Goal: Task Accomplishment & Management: Complete application form

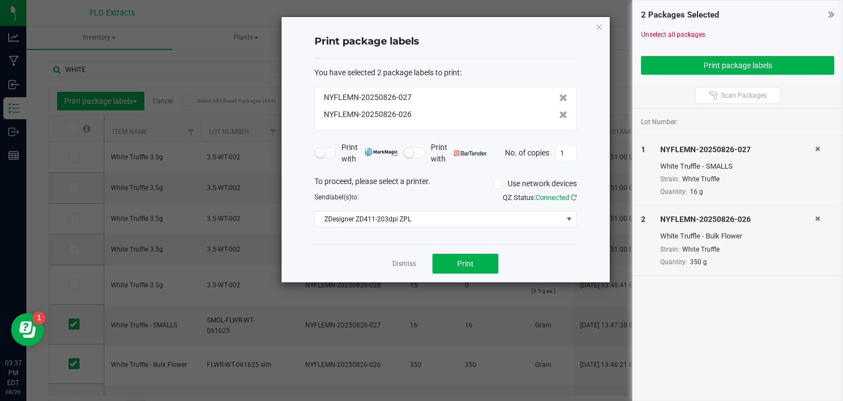
scroll to position [26, 0]
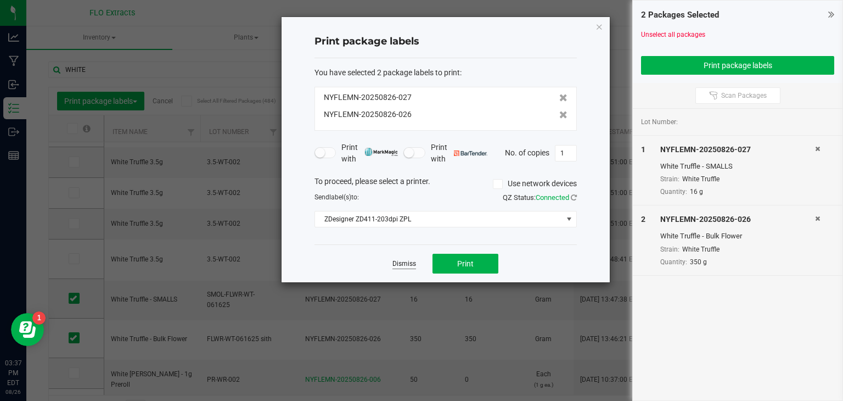
click at [415, 264] on link "Dismiss" at bounding box center [405, 263] width 24 height 9
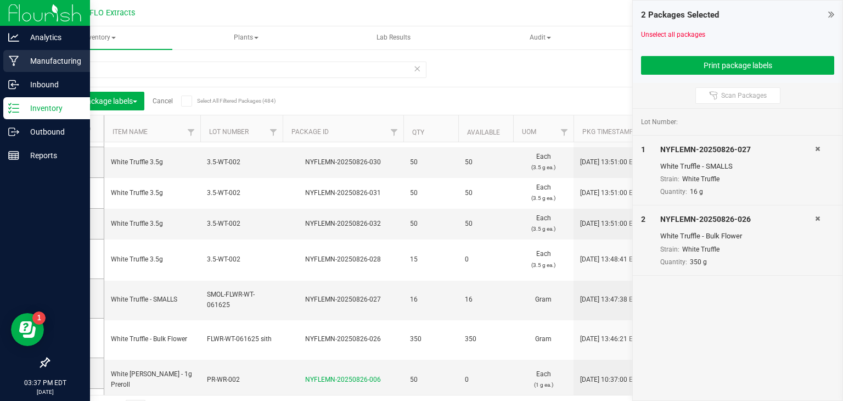
click at [37, 63] on p "Manufacturing" at bounding box center [52, 60] width 66 height 13
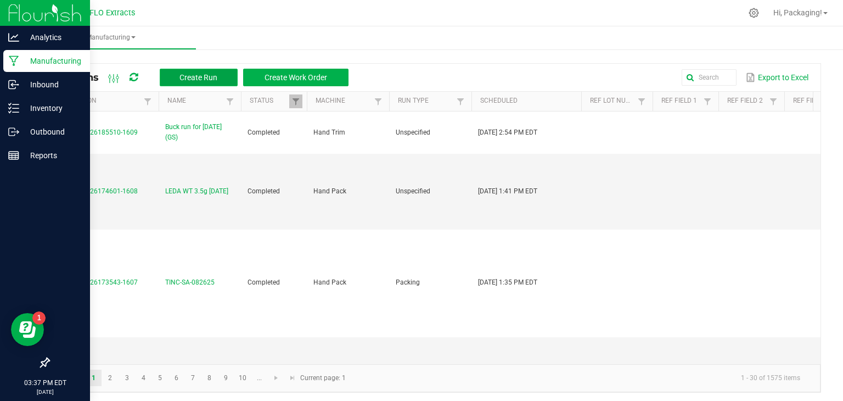
click at [201, 80] on span "Create Run" at bounding box center [199, 77] width 38 height 9
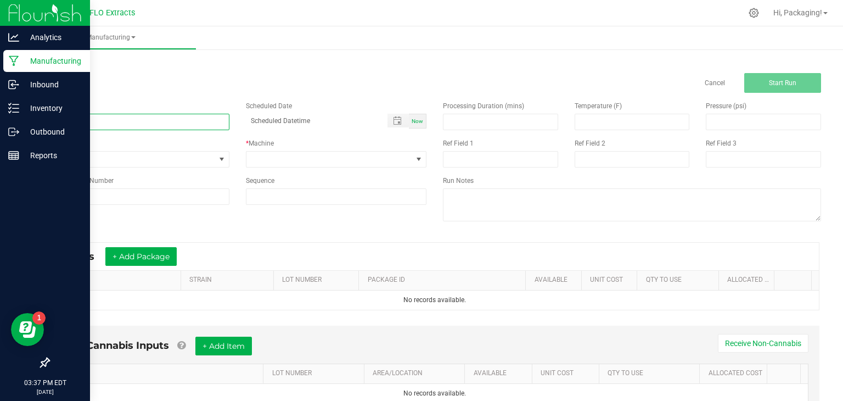
click at [76, 116] on input at bounding box center [138, 122] width 181 height 16
type input "[PERSON_NAME] PM 3.5g [DATE]"
click at [412, 118] on span "Now" at bounding box center [418, 121] width 12 height 6
type input "[DATE] 3:37 PM"
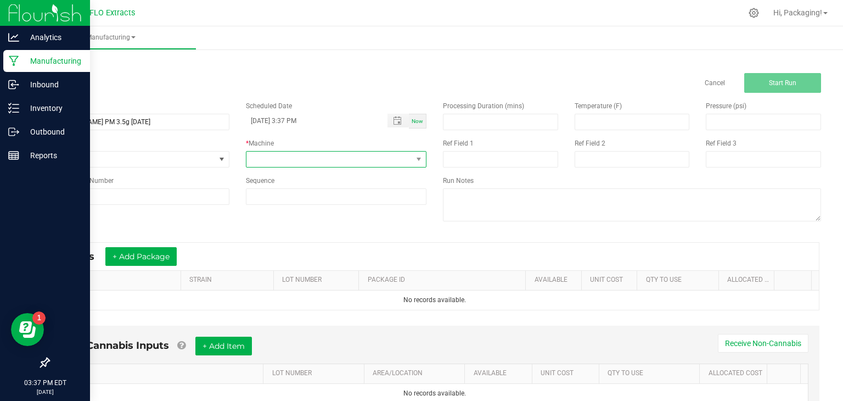
click at [412, 158] on span at bounding box center [419, 159] width 14 height 15
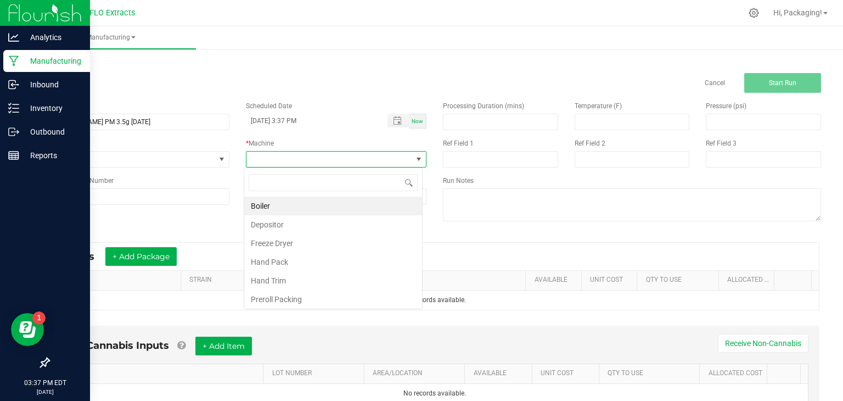
scroll to position [16, 178]
click at [301, 262] on li "Hand Pack" at bounding box center [333, 262] width 178 height 19
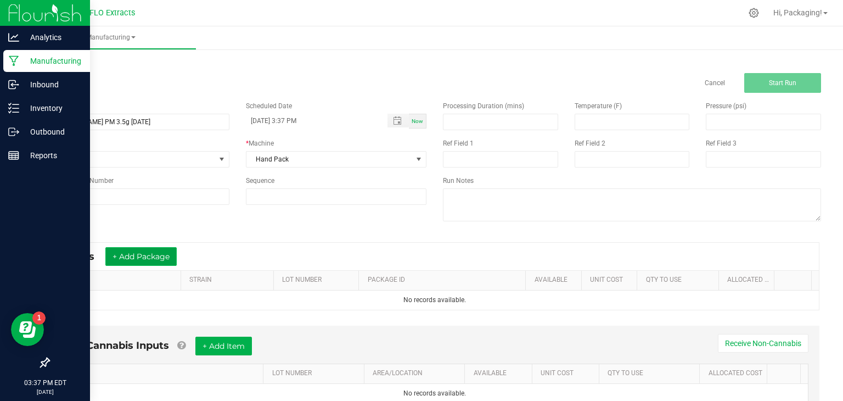
click at [132, 254] on button "+ Add Package" at bounding box center [140, 256] width 71 height 19
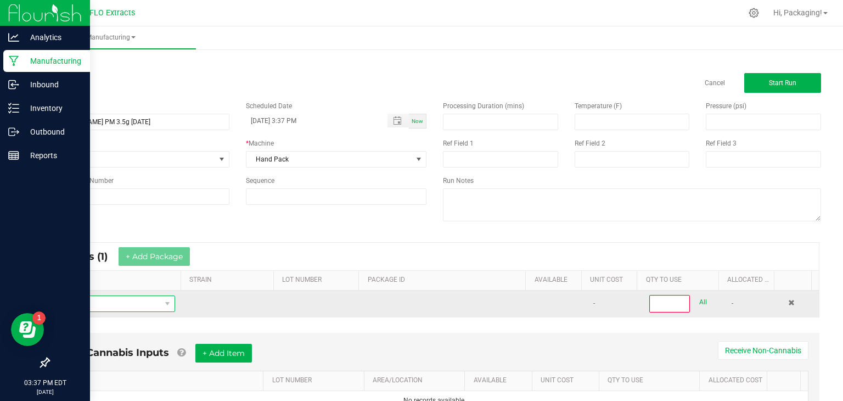
click at [97, 306] on span "NO DATA FOUND" at bounding box center [109, 303] width 103 height 15
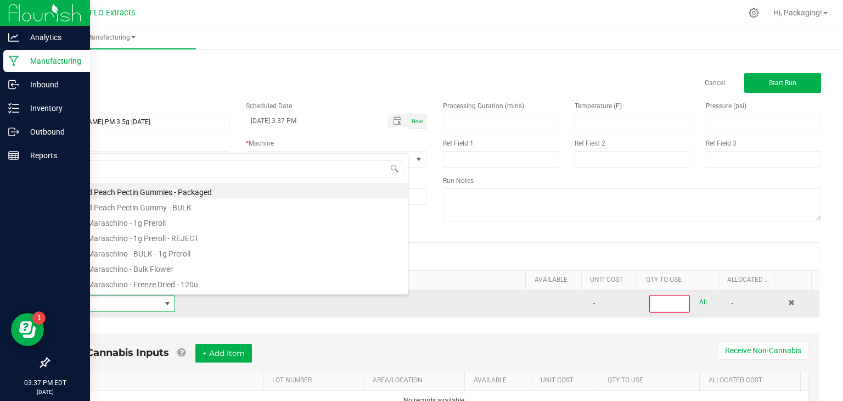
type input "PEACH"
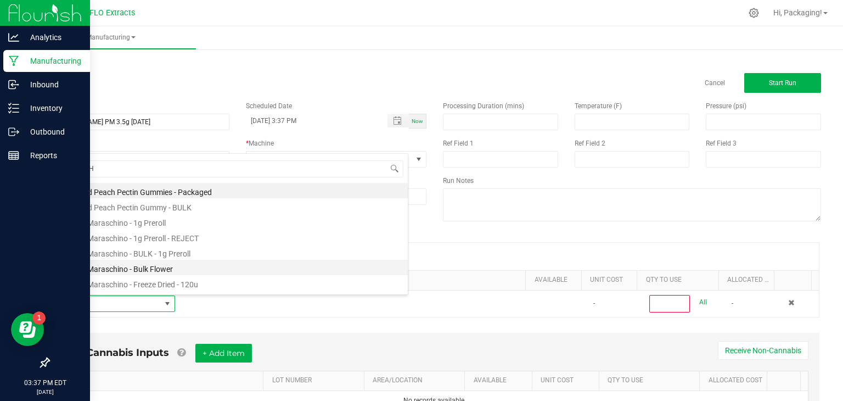
click at [110, 268] on li "Peach Maraschino - Bulk Flower" at bounding box center [233, 267] width 350 height 15
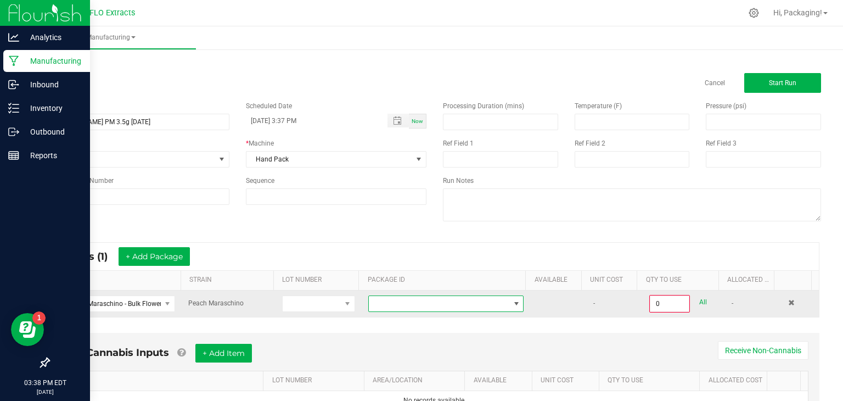
click at [512, 301] on span at bounding box center [516, 303] width 9 height 9
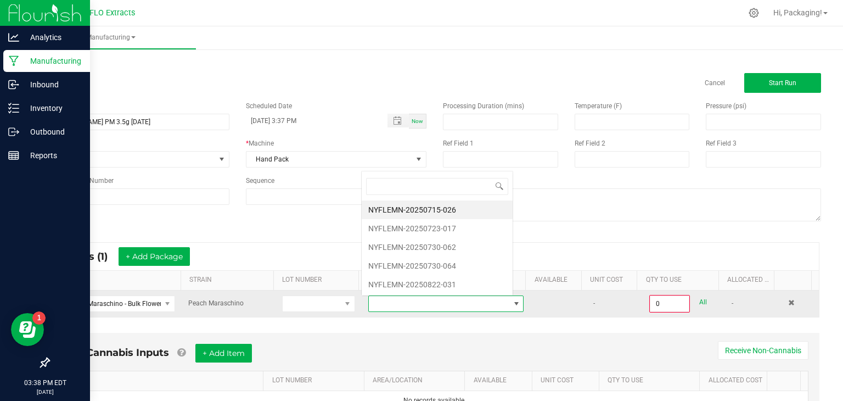
scroll to position [16, 149]
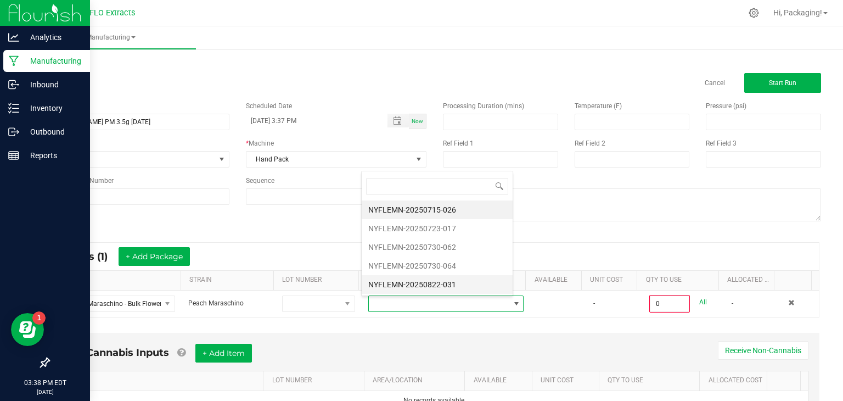
click at [444, 282] on li "NYFLEMN-20250822-031" at bounding box center [437, 284] width 151 height 19
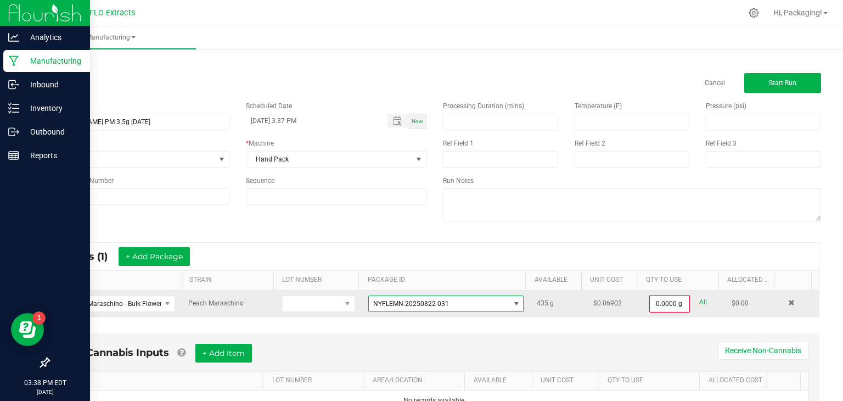
click at [700, 299] on link "All" at bounding box center [704, 302] width 8 height 15
type input "435.0000 g"
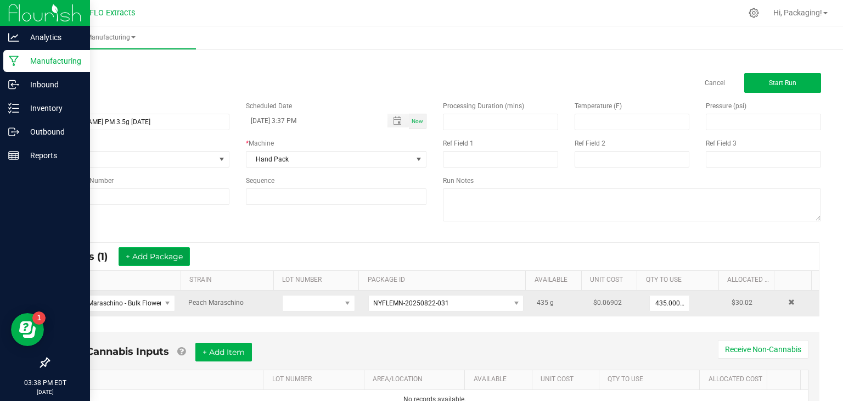
click at [144, 259] on button "+ Add Package" at bounding box center [154, 256] width 71 height 19
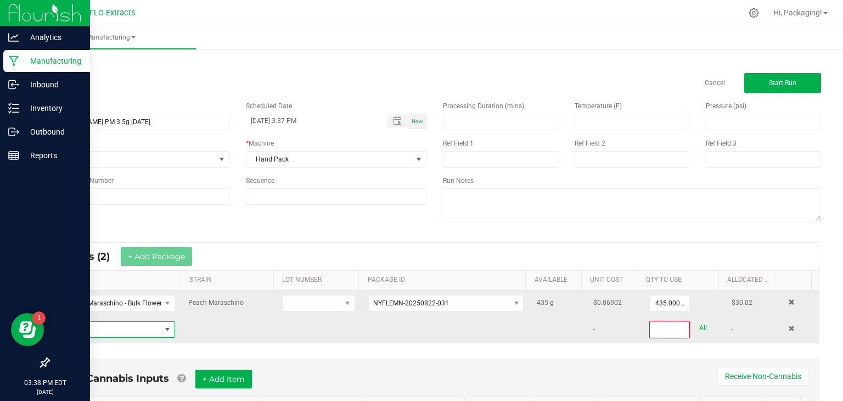
click at [83, 331] on span "NO DATA FOUND" at bounding box center [109, 329] width 103 height 15
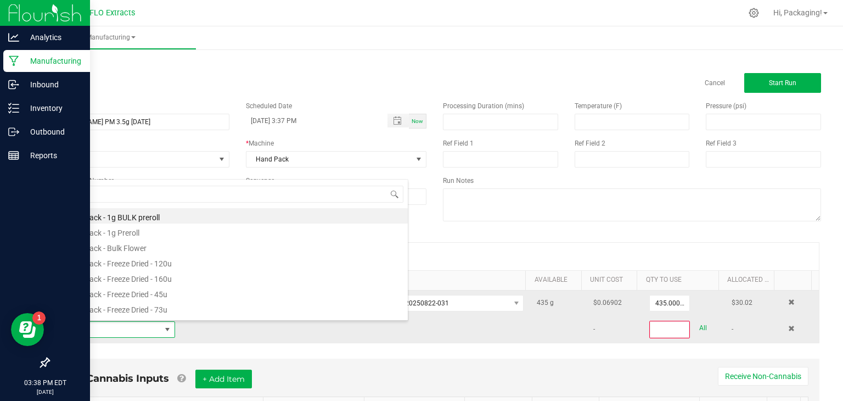
scroll to position [16, 114]
type input "PEACH"
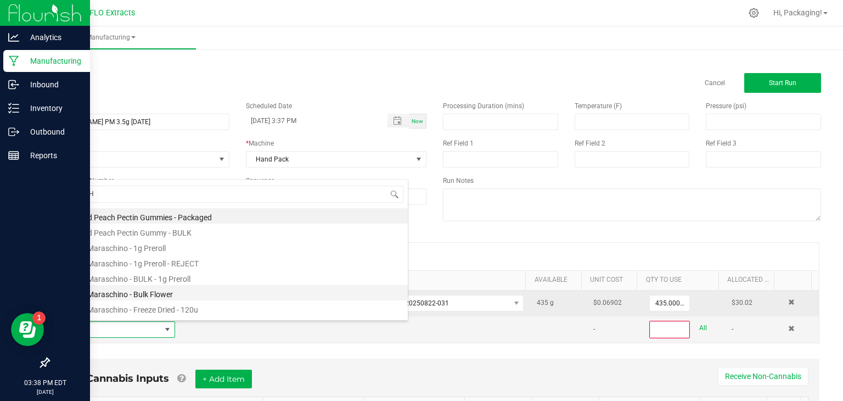
click at [144, 291] on li "Peach Maraschino - Bulk Flower" at bounding box center [233, 292] width 350 height 15
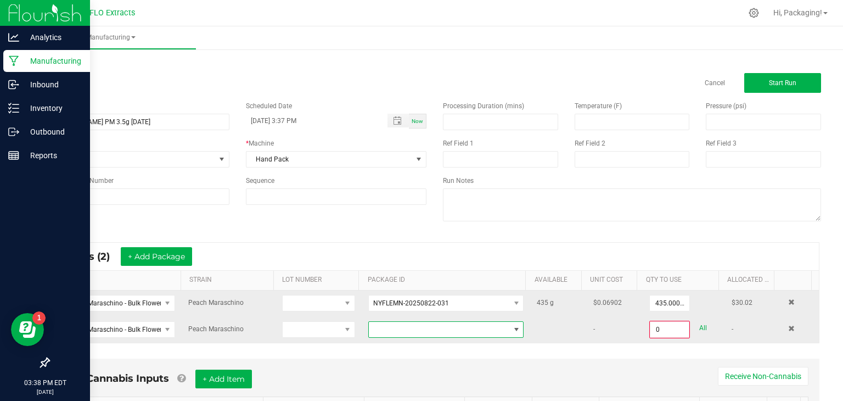
click at [512, 328] on span at bounding box center [516, 329] width 9 height 9
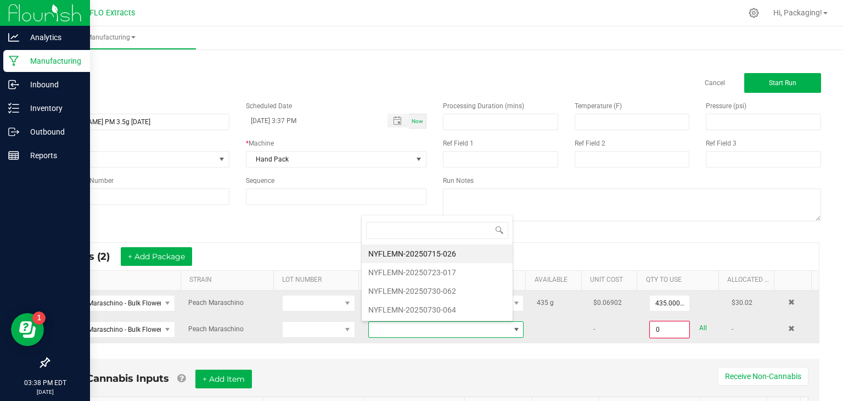
scroll to position [16, 149]
click at [457, 268] on li "NYFLEMN-20250723-017" at bounding box center [437, 272] width 151 height 19
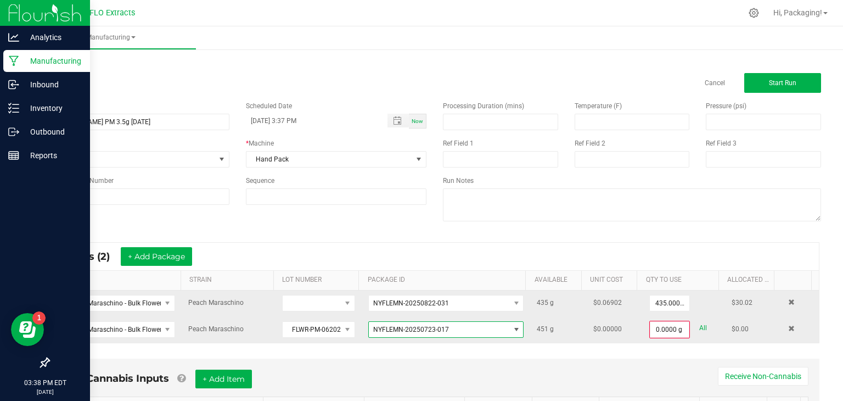
click at [700, 326] on link "All" at bounding box center [704, 328] width 8 height 15
type input "451.0000 g"
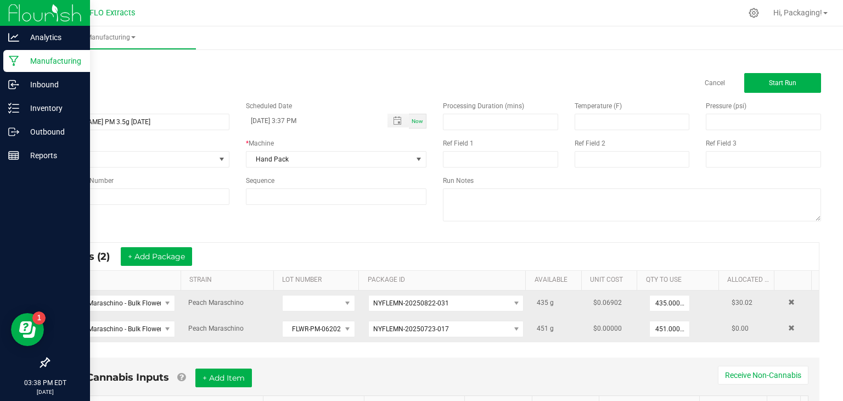
scroll to position [55, 0]
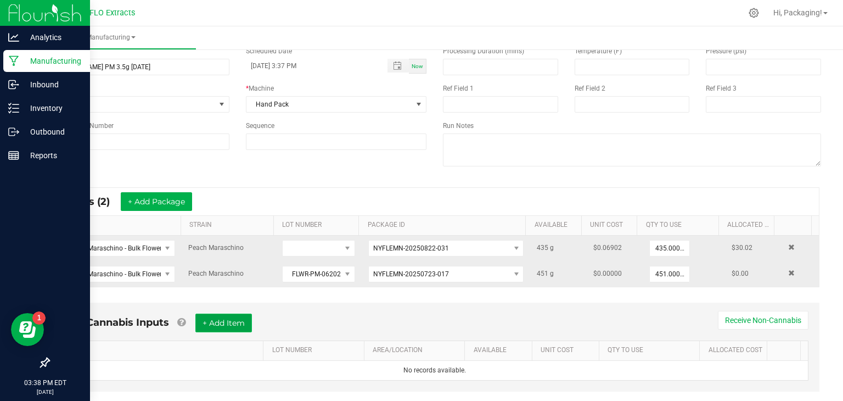
click at [244, 323] on button "+ Add Item" at bounding box center [223, 323] width 57 height 19
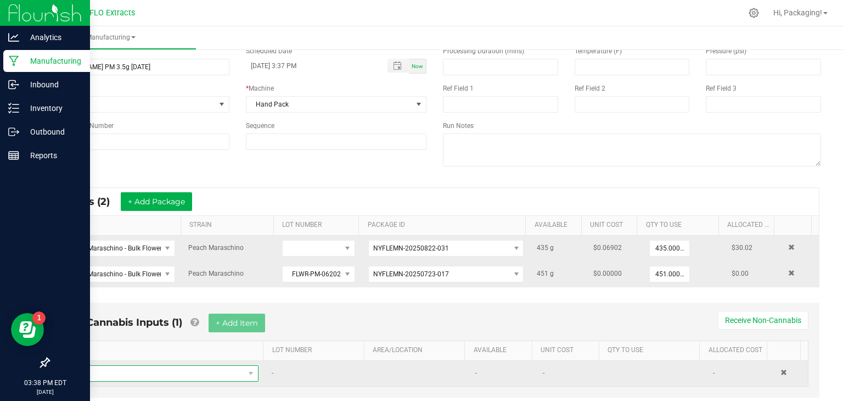
click at [136, 367] on span "NO DATA FOUND" at bounding box center [157, 373] width 176 height 15
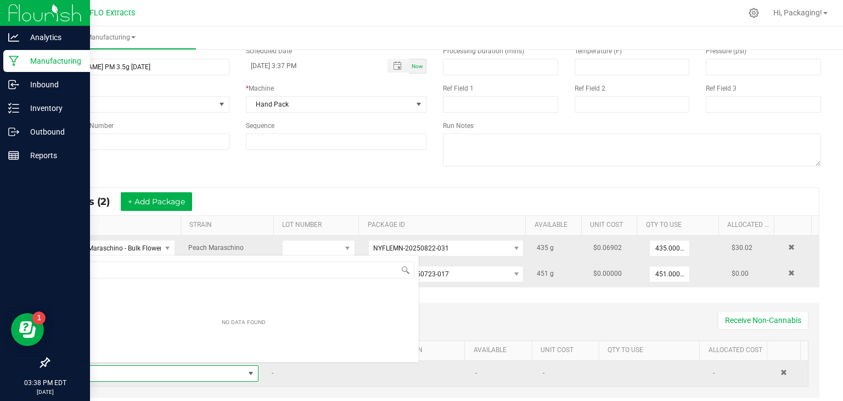
scroll to position [16, 183]
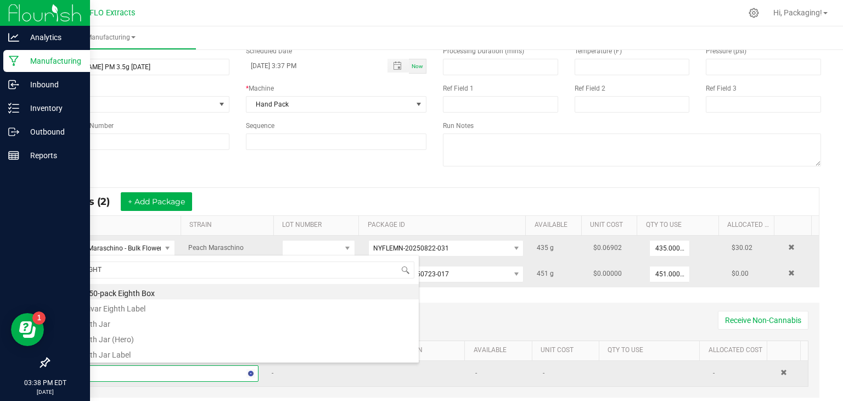
type input "EIGHTH"
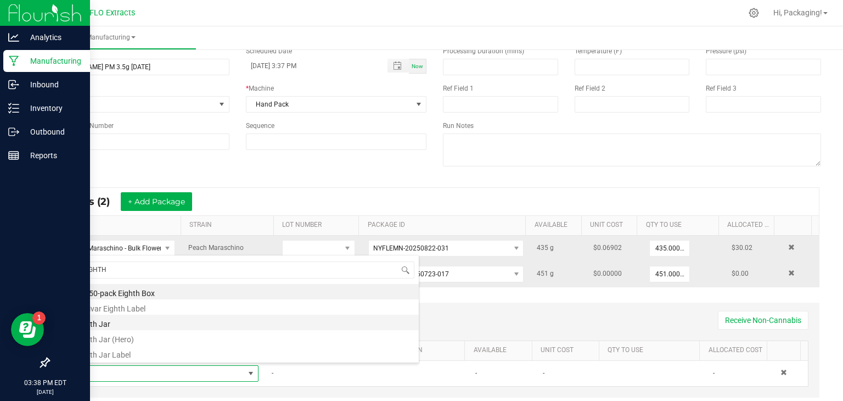
click at [123, 324] on li "Eighth Jar" at bounding box center [244, 322] width 350 height 15
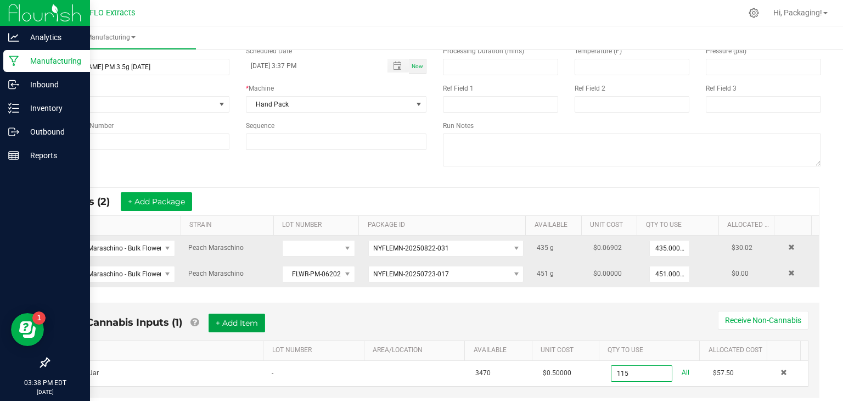
type input "115 ea"
click at [255, 323] on button "+ Add Item" at bounding box center [237, 323] width 57 height 19
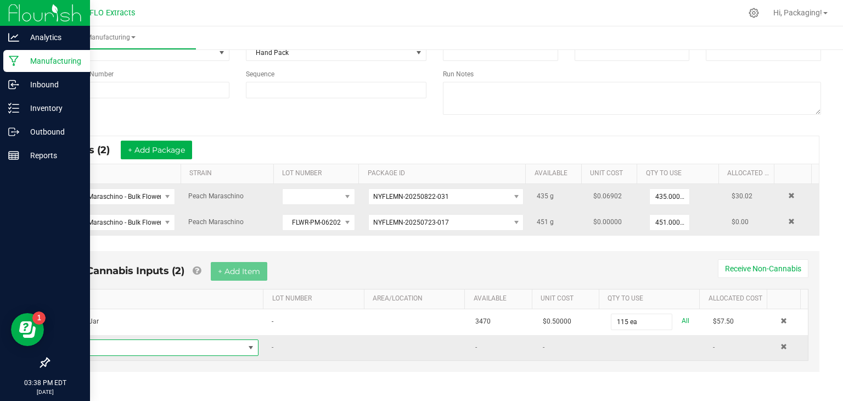
click at [247, 343] on span "NO DATA FOUND" at bounding box center [251, 347] width 9 height 9
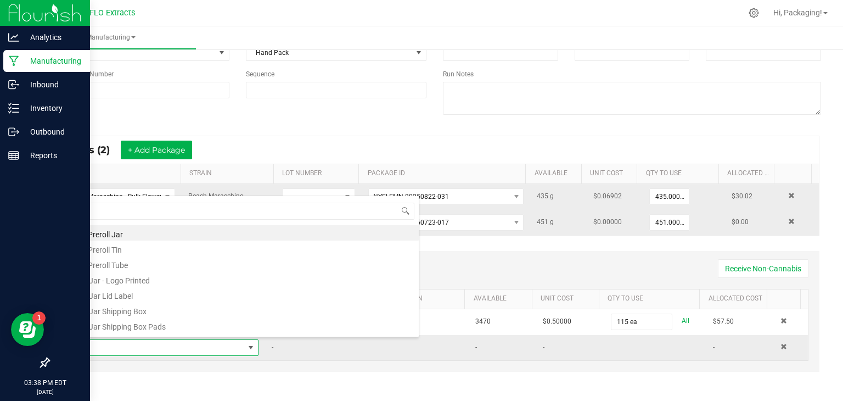
scroll to position [16, 183]
click at [220, 296] on li "1/8 Jar Lid Label" at bounding box center [244, 294] width 350 height 15
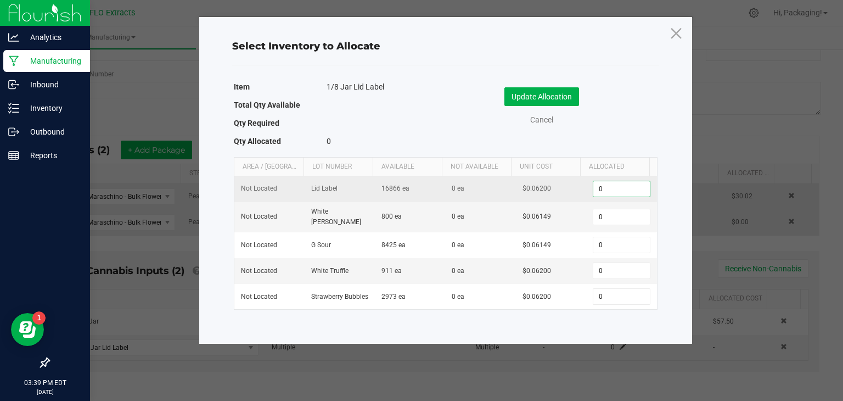
click at [610, 192] on input "0" at bounding box center [622, 188] width 56 height 15
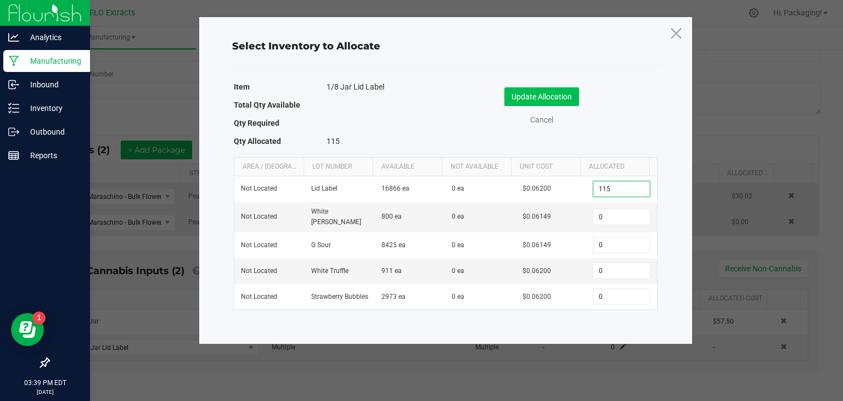
type input "115"
click at [565, 94] on button "Update Allocation" at bounding box center [542, 96] width 75 height 19
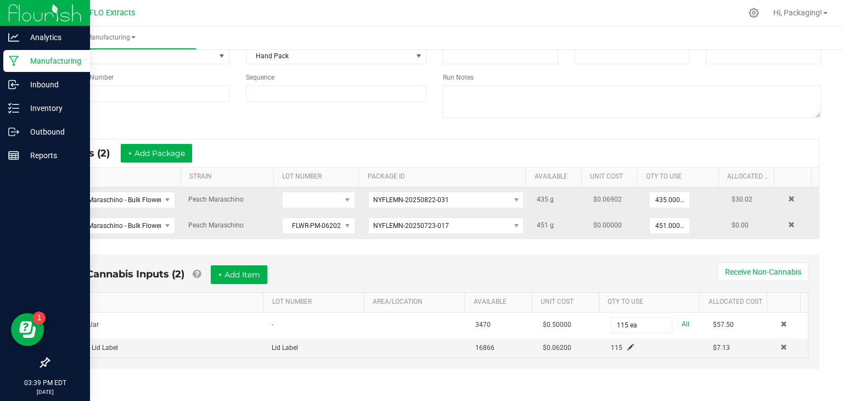
scroll to position [101, 0]
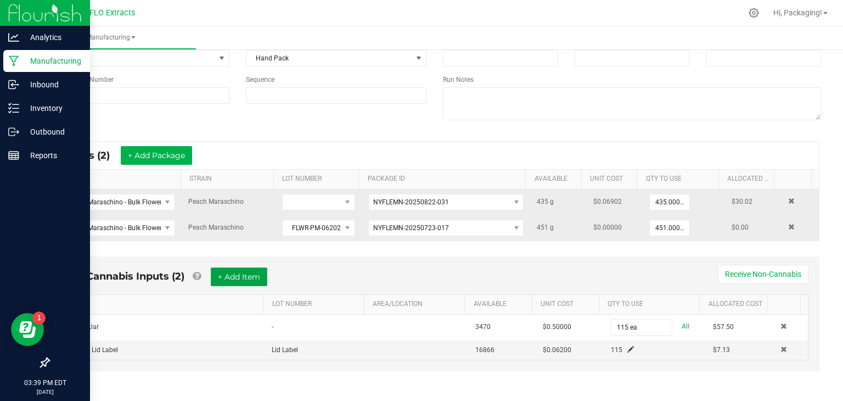
click at [244, 276] on button "+ Add Item" at bounding box center [239, 276] width 57 height 19
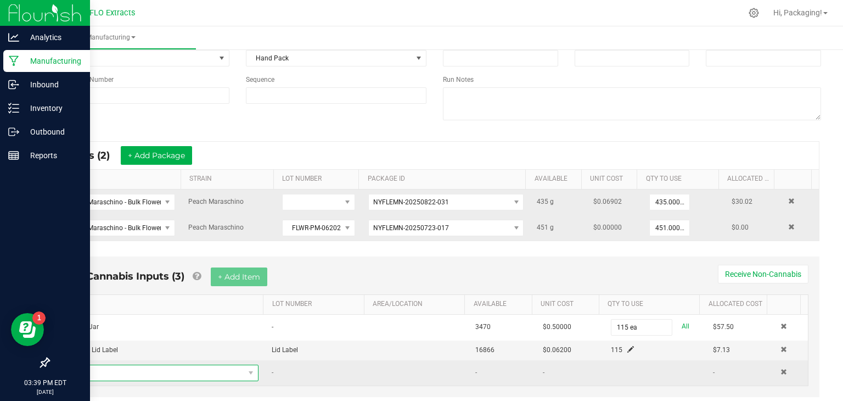
click at [147, 372] on span "NO DATA FOUND" at bounding box center [157, 372] width 176 height 15
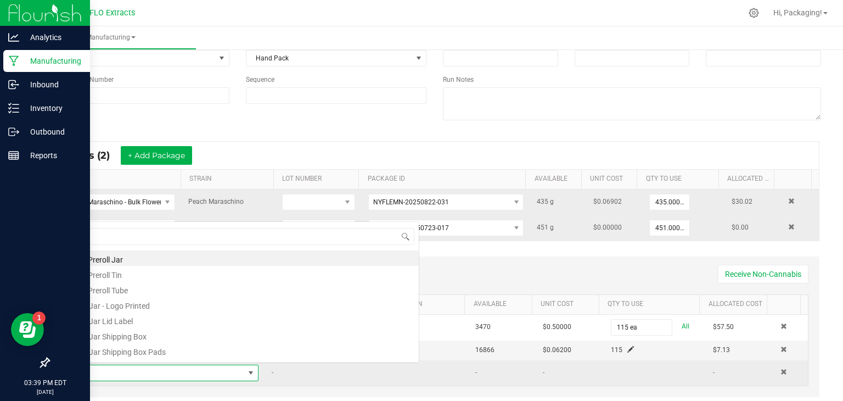
scroll to position [16, 183]
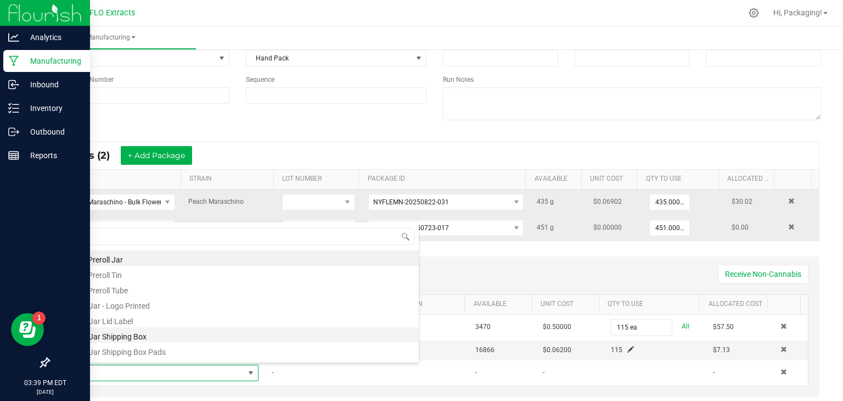
click at [163, 334] on li "1/8 Jar Shipping Box" at bounding box center [244, 334] width 350 height 15
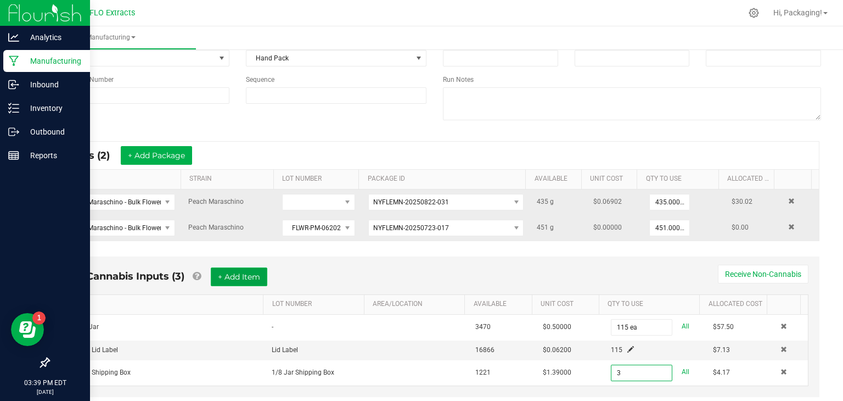
type input "3 ea"
click at [228, 275] on button "+ Add Item" at bounding box center [239, 276] width 57 height 19
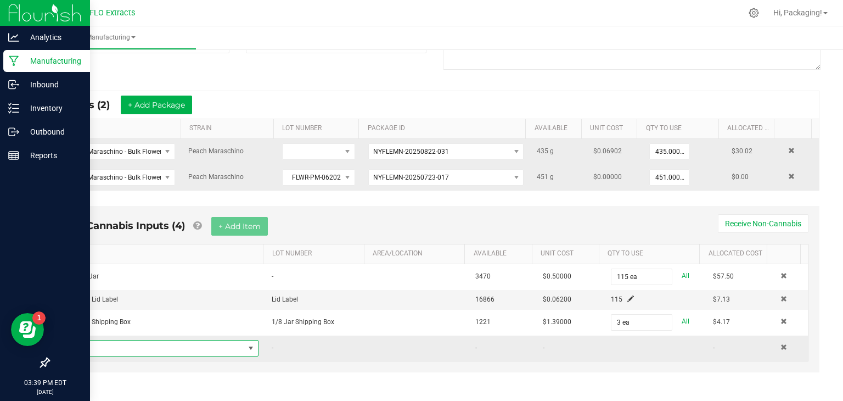
click at [247, 344] on span "NO DATA FOUND" at bounding box center [251, 348] width 9 height 9
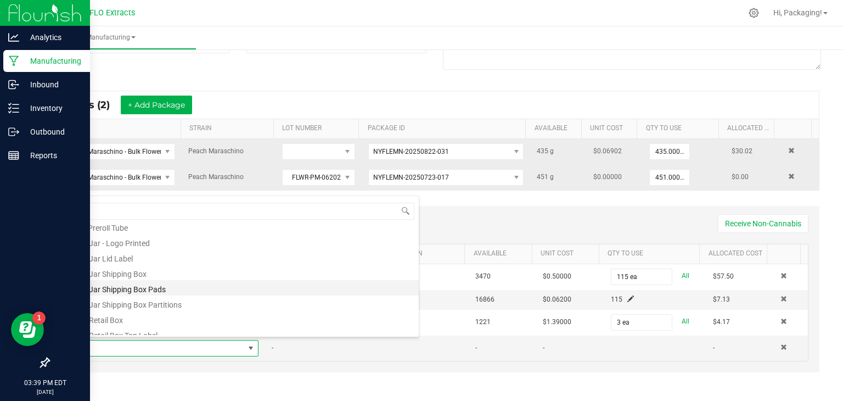
scroll to position [38, 0]
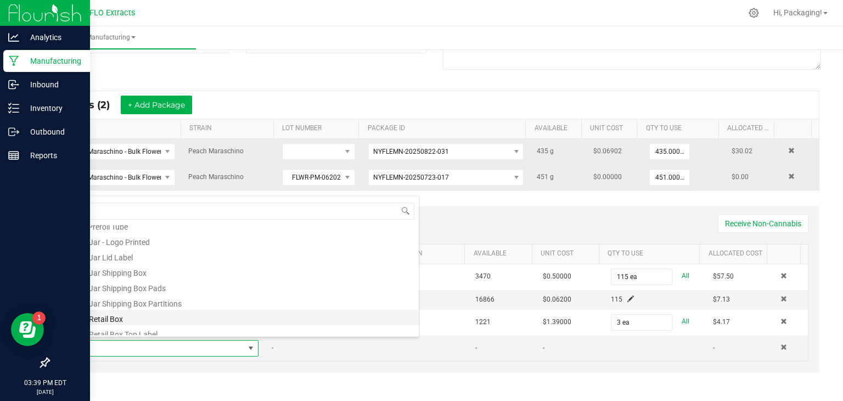
click at [198, 316] on li "1/8 Retail Box" at bounding box center [244, 317] width 350 height 15
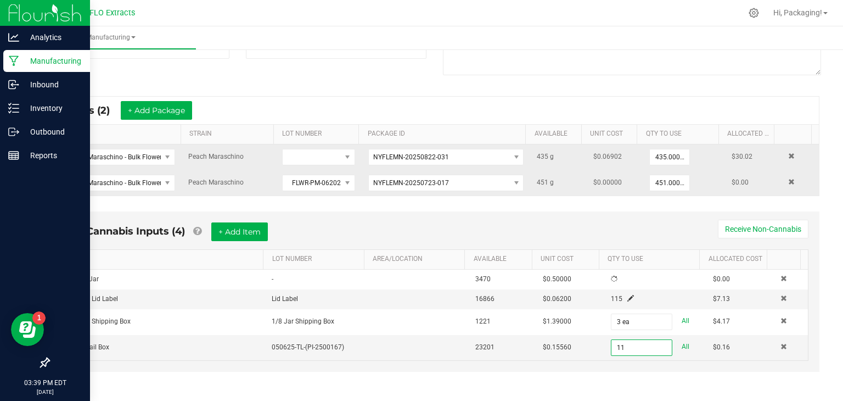
scroll to position [152, 0]
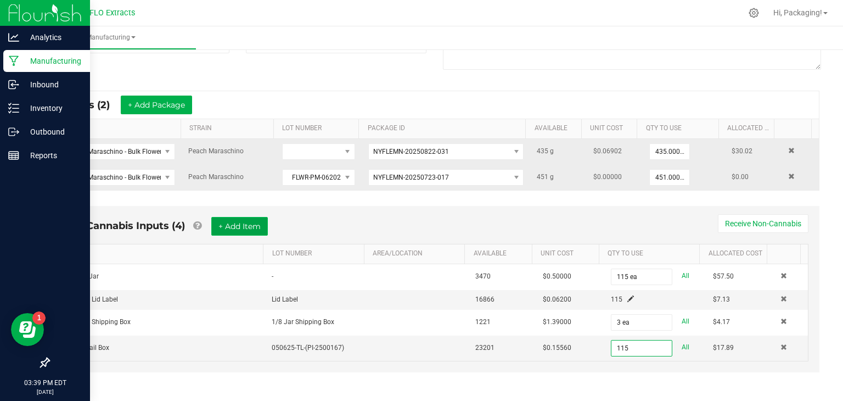
type input "115 ea"
click at [236, 222] on button "+ Add Item" at bounding box center [239, 226] width 57 height 19
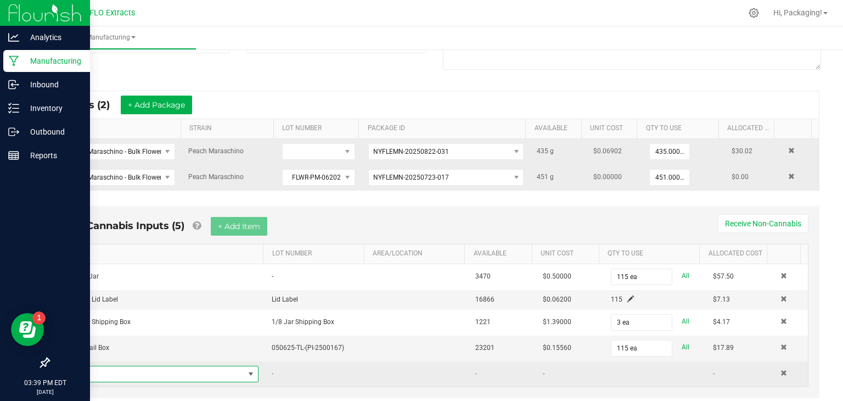
click at [247, 370] on span "NO DATA FOUND" at bounding box center [251, 374] width 9 height 9
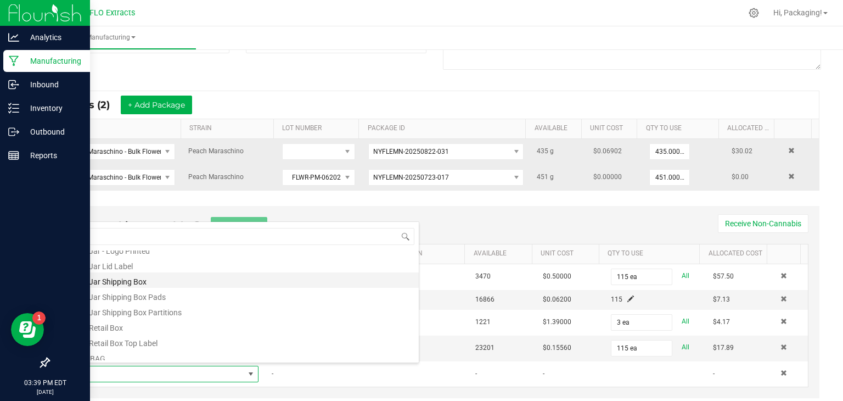
scroll to position [57, 0]
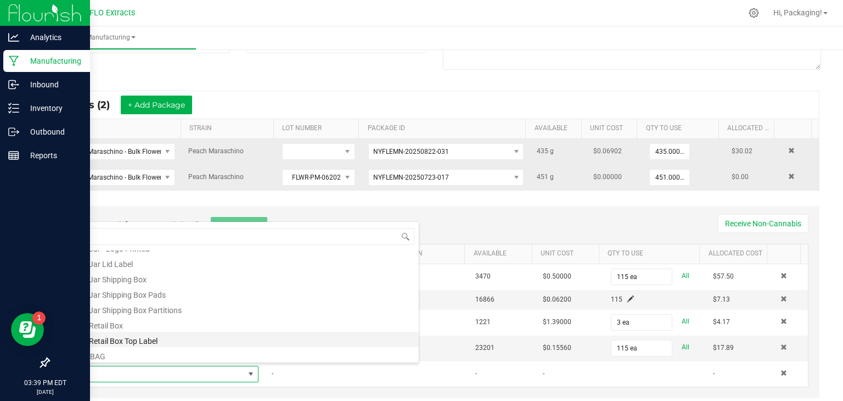
click at [214, 338] on li "1/8 Retail Box Top Label" at bounding box center [244, 339] width 350 height 15
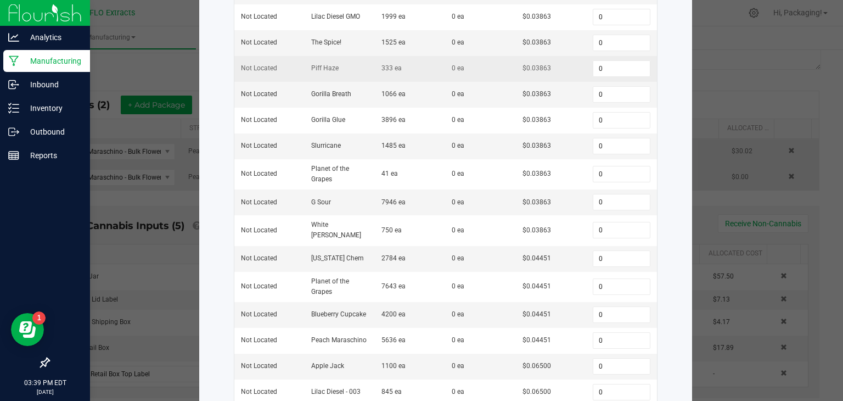
scroll to position [223, 0]
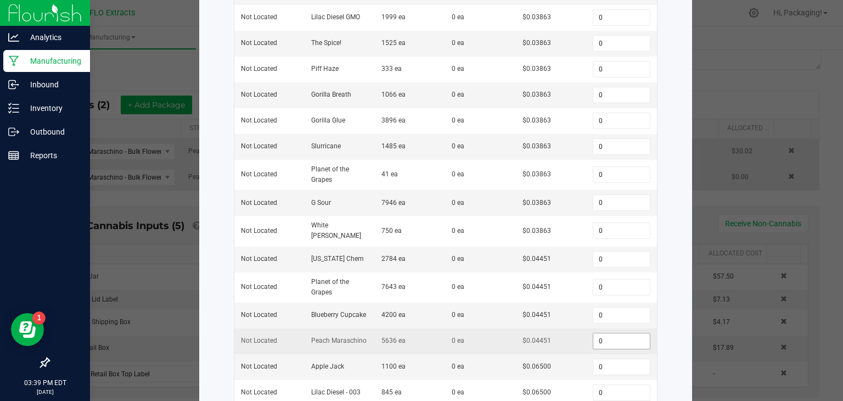
click at [595, 336] on input "0" at bounding box center [622, 340] width 56 height 15
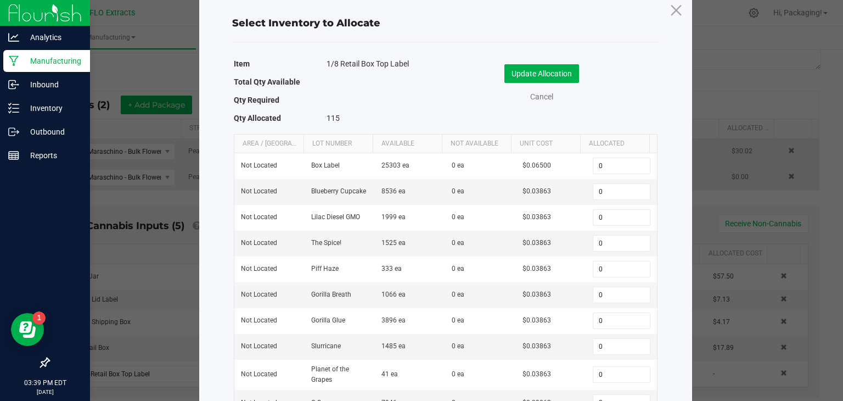
scroll to position [22, 0]
type input "115"
click at [569, 71] on button "Update Allocation" at bounding box center [542, 74] width 75 height 19
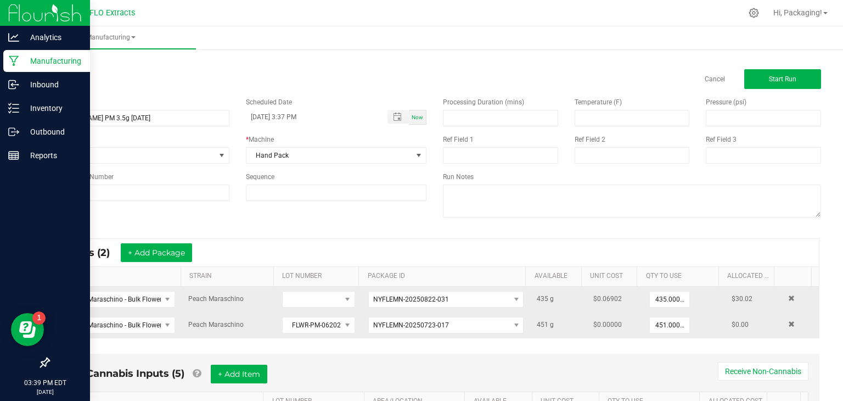
scroll to position [0, 0]
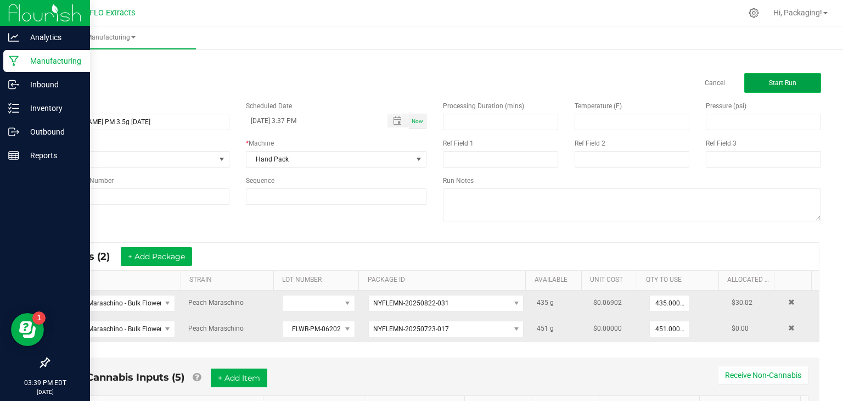
click at [769, 79] on span "Start Run" at bounding box center [782, 83] width 27 height 8
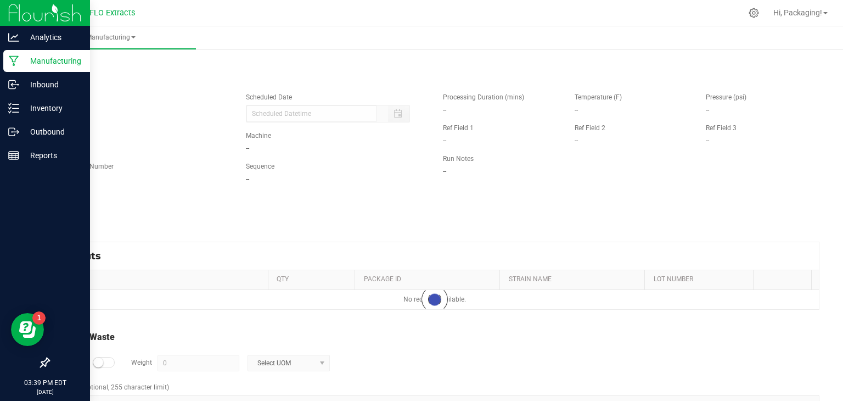
type input "[DATE] 3:37 PM"
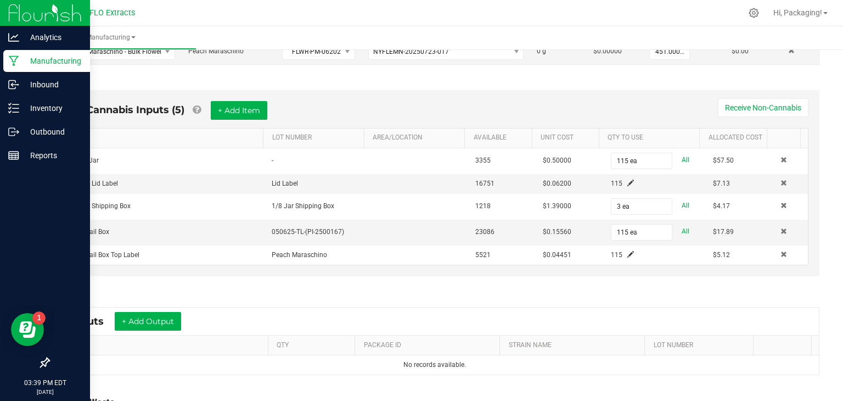
scroll to position [384, 0]
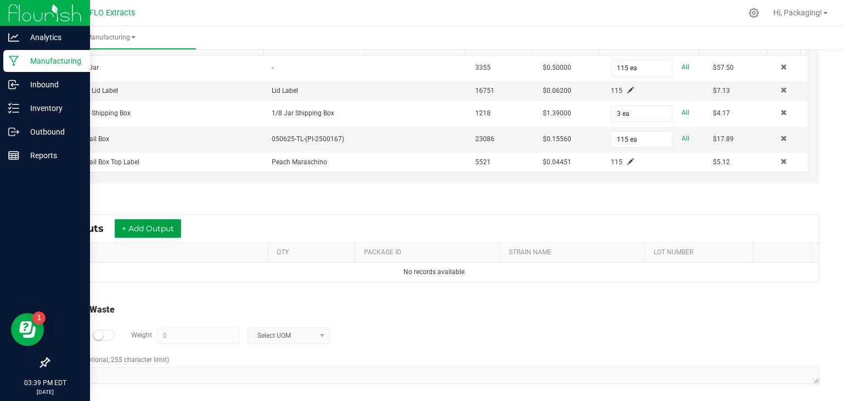
click at [146, 228] on button "+ Add Output" at bounding box center [148, 228] width 66 height 19
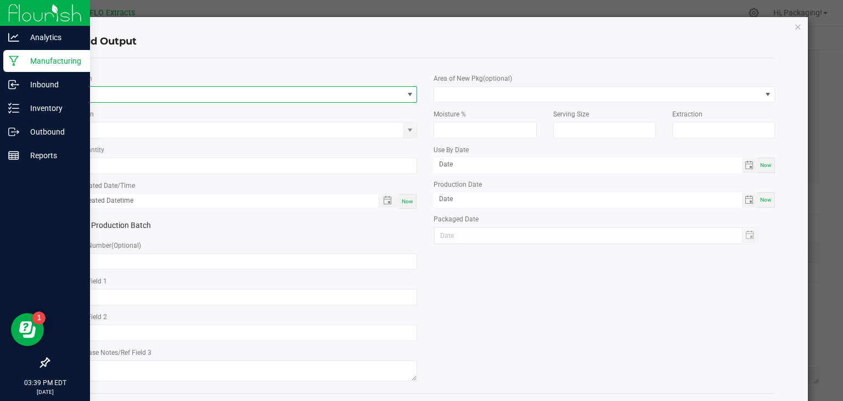
click at [131, 92] on span "NO DATA FOUND" at bounding box center [240, 94] width 327 height 15
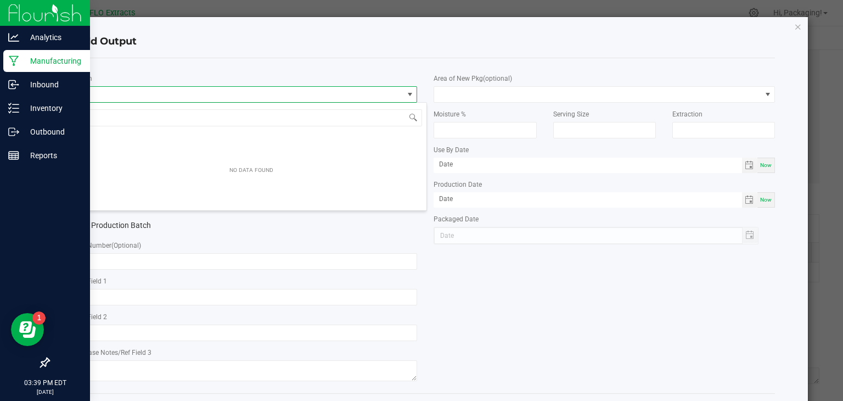
scroll to position [16, 338]
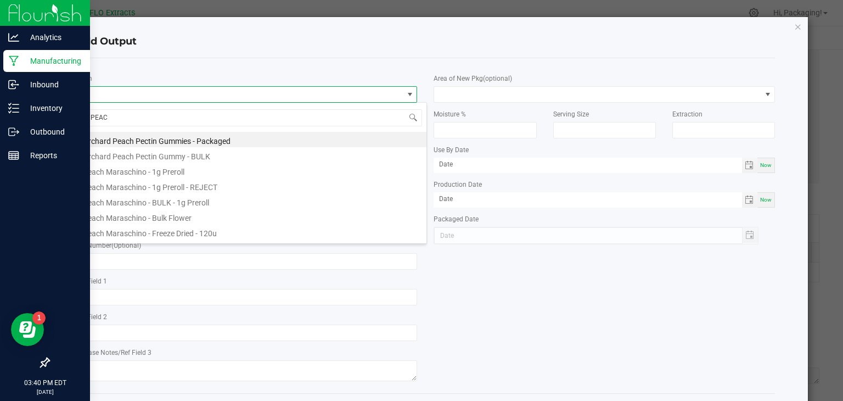
type input "PEACH"
click at [172, 214] on li "Peach Maraschino - Bulk Flower" at bounding box center [251, 216] width 350 height 15
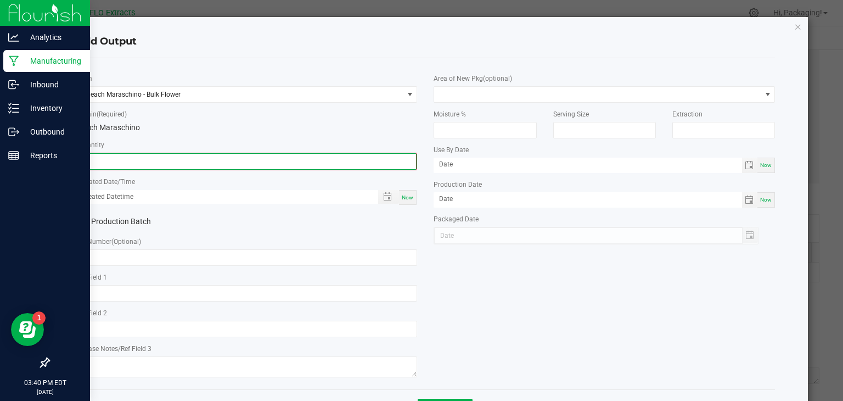
click at [138, 164] on input "0" at bounding box center [246, 161] width 339 height 15
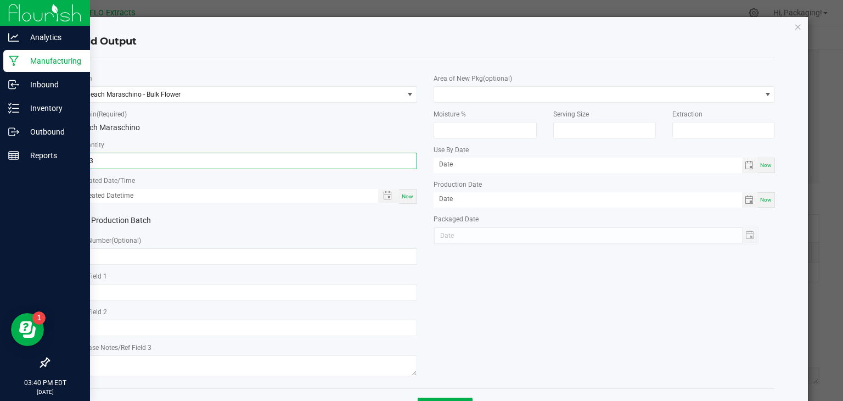
type input "433.0000 g"
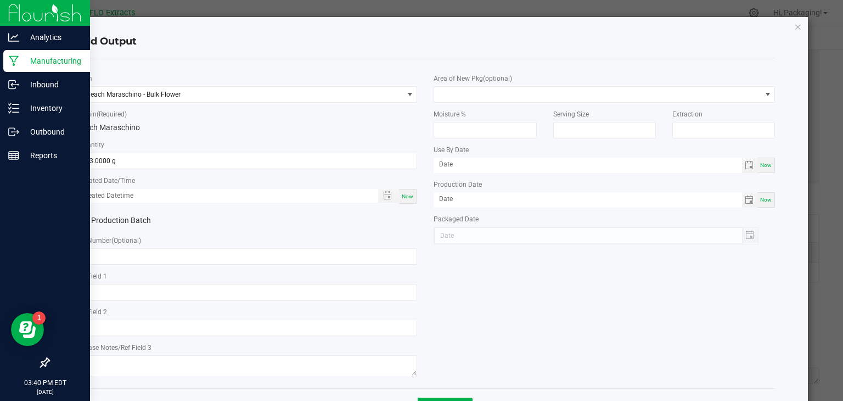
click at [404, 194] on span "Now" at bounding box center [408, 196] width 12 height 6
type input "[DATE] 3:40 PM"
type input "[DATE]"
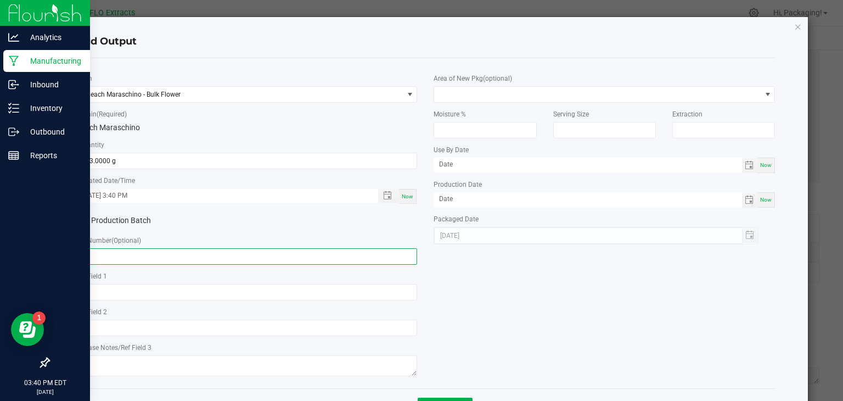
click at [121, 251] on input "text" at bounding box center [247, 256] width 342 height 16
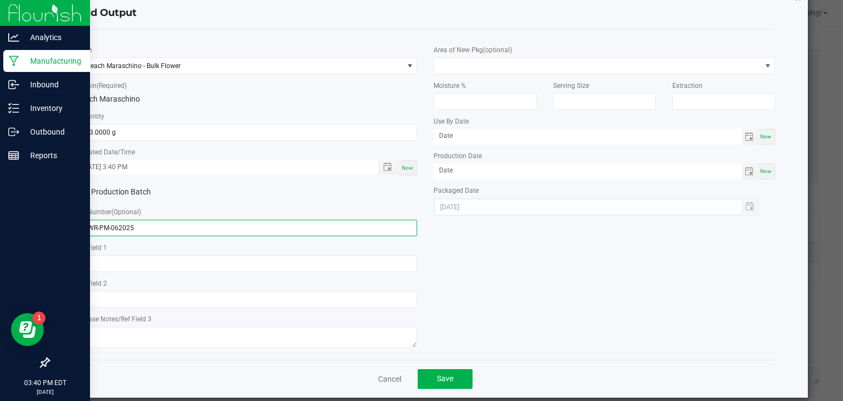
scroll to position [43, 0]
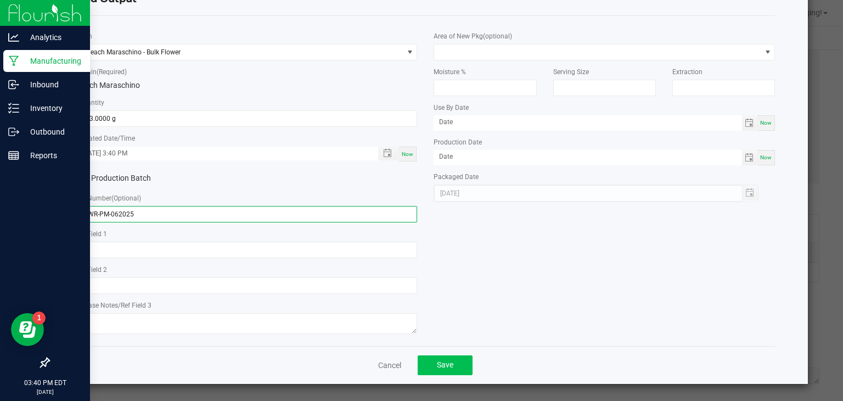
type input "FLWR-PM-062025"
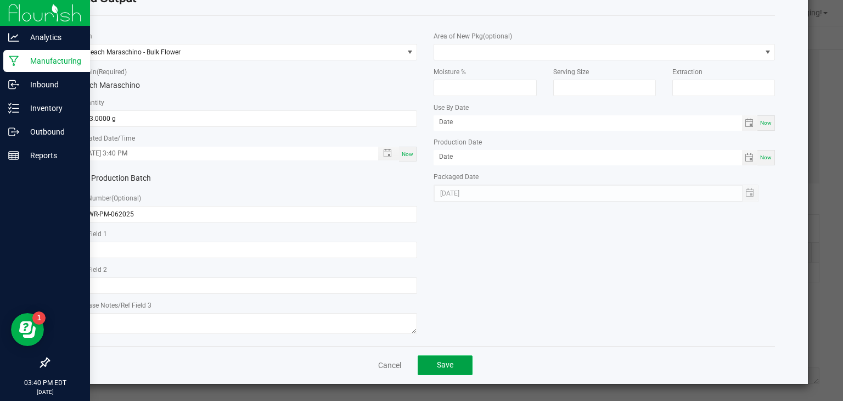
click at [446, 370] on button "Save" at bounding box center [445, 365] width 55 height 20
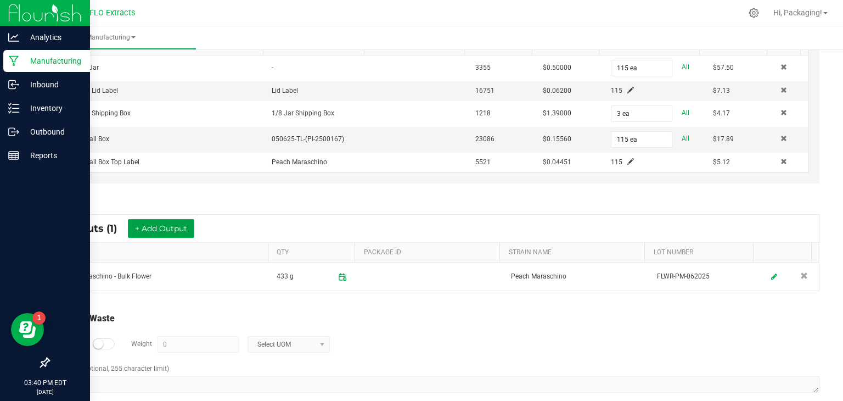
click at [163, 225] on button "+ Add Output" at bounding box center [161, 228] width 66 height 19
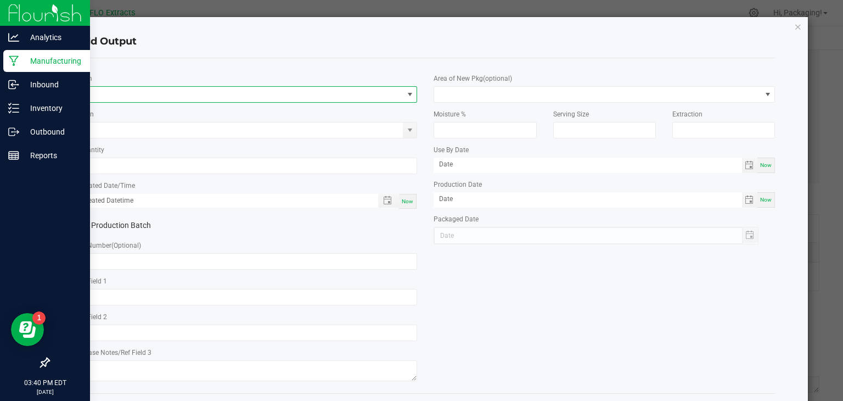
click at [120, 93] on span "NO DATA FOUND" at bounding box center [240, 94] width 327 height 15
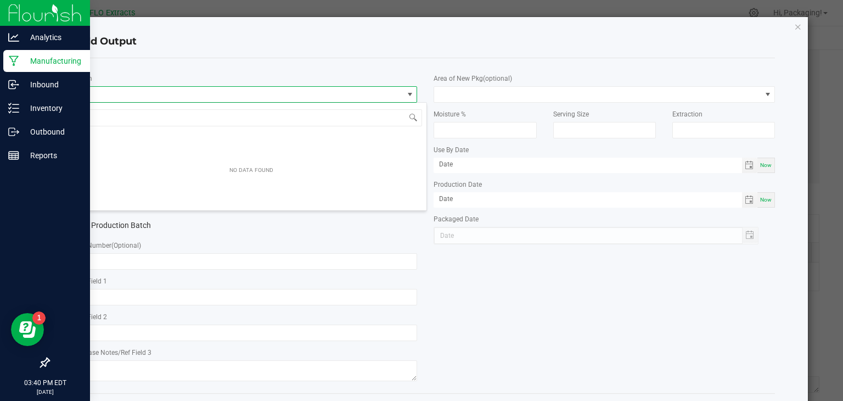
scroll to position [16, 338]
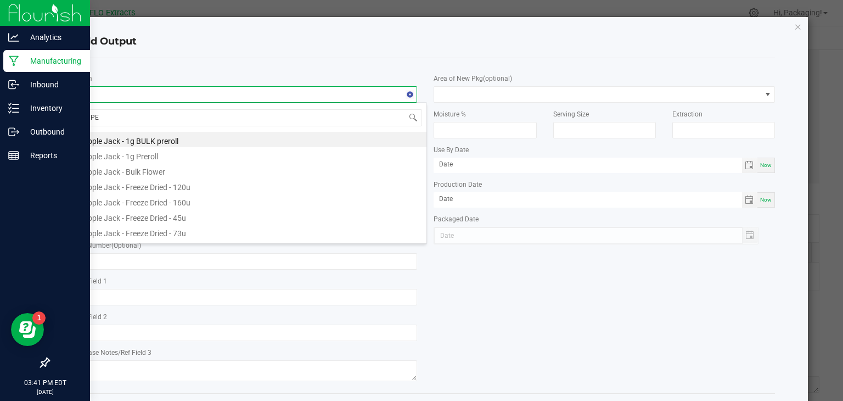
type input "PEA"
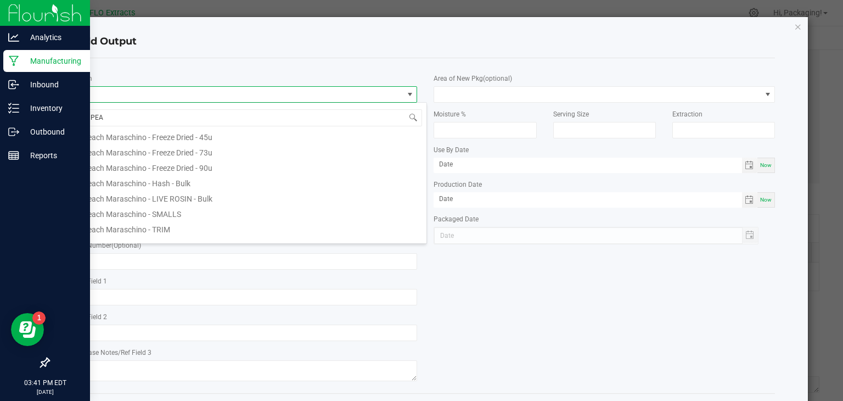
scroll to position [127, 0]
click at [152, 214] on li "Peach Maraschino - SMALLS" at bounding box center [251, 211] width 350 height 15
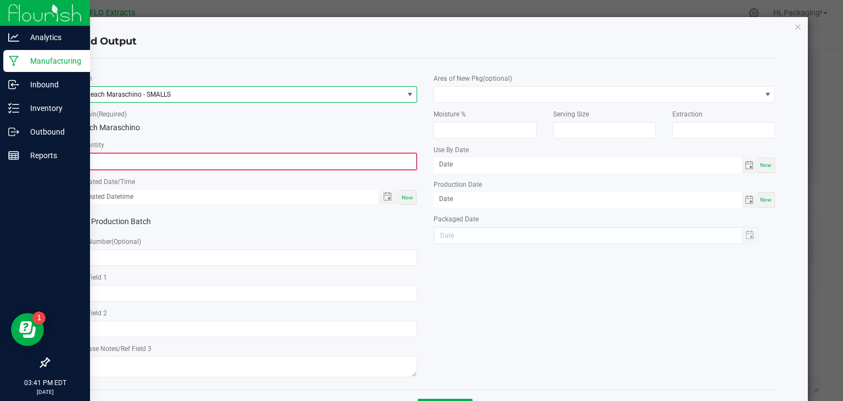
click at [145, 161] on input "0" at bounding box center [246, 161] width 339 height 15
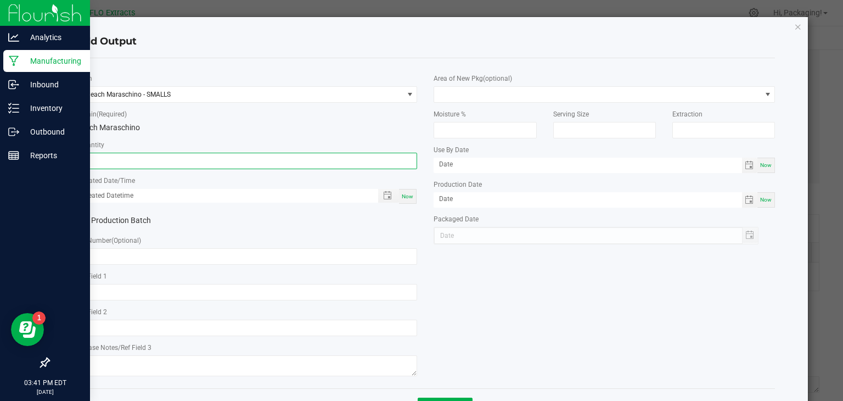
type input "13.0000 g"
click at [400, 200] on div "Now" at bounding box center [408, 196] width 18 height 15
type input "[DATE] 3:41 PM"
type input "[DATE]"
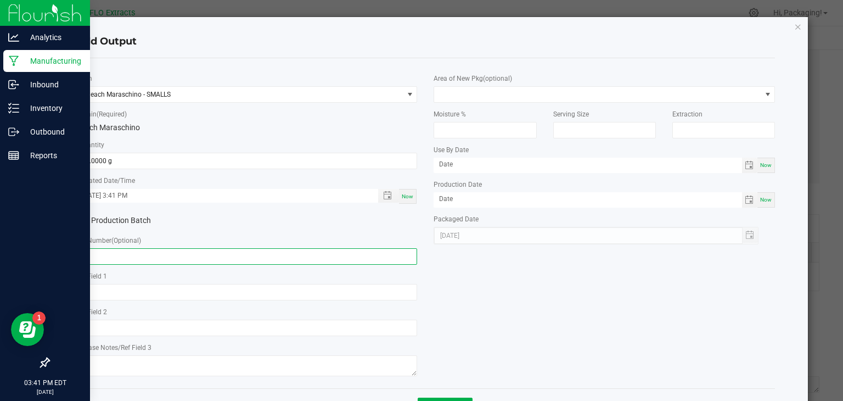
click at [156, 257] on input "text" at bounding box center [247, 256] width 342 height 16
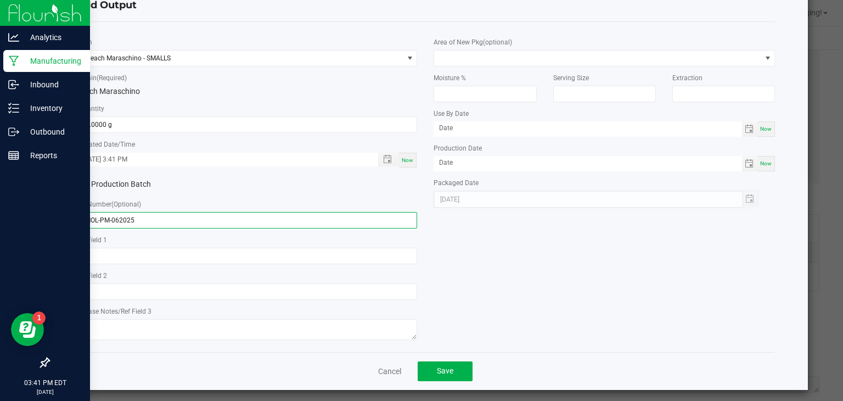
scroll to position [37, 0]
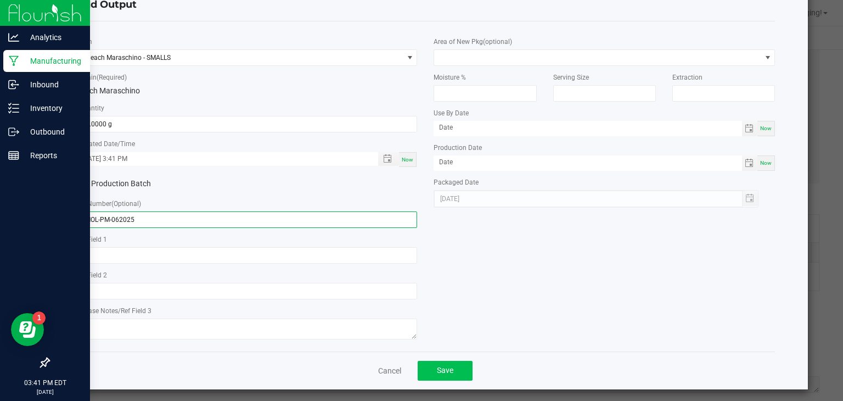
type input "SMOL-PM-062025"
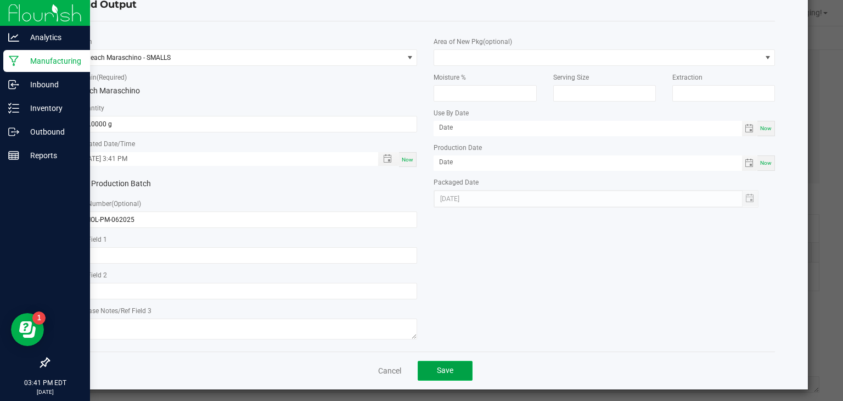
click at [452, 370] on button "Save" at bounding box center [445, 371] width 55 height 20
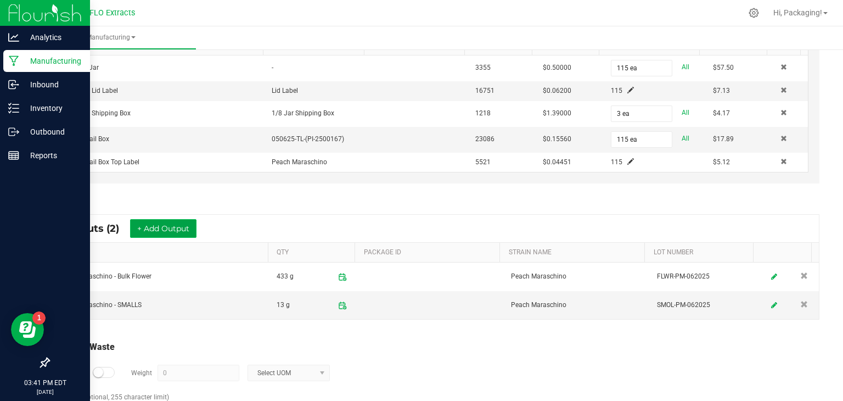
click at [165, 224] on button "+ Add Output" at bounding box center [163, 228] width 66 height 19
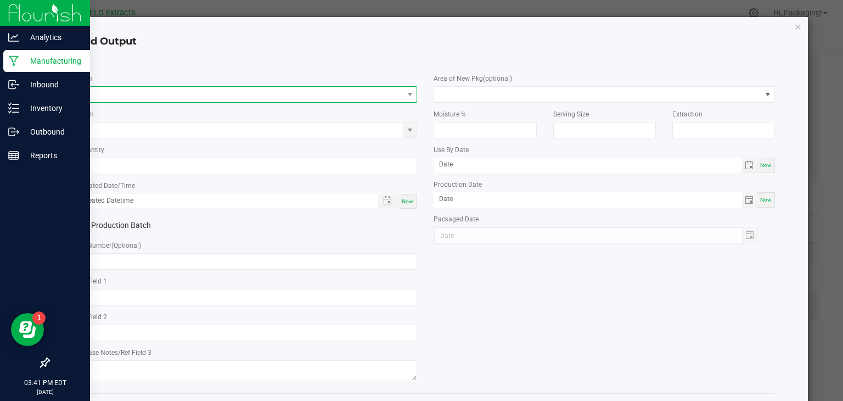
click at [116, 95] on span "NO DATA FOUND" at bounding box center [240, 94] width 327 height 15
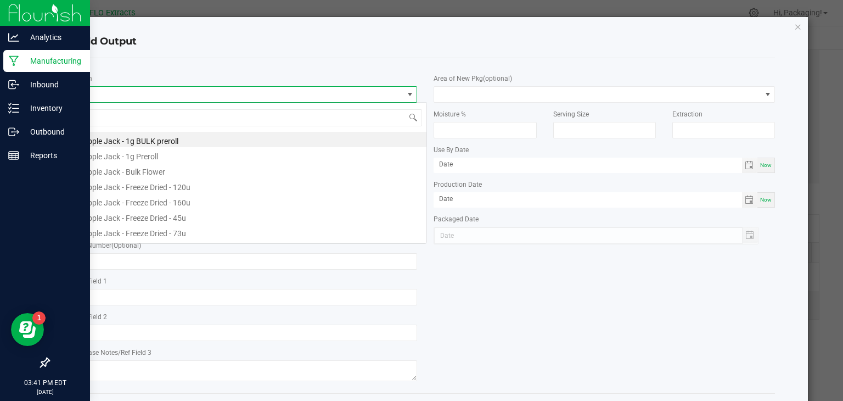
scroll to position [16, 338]
type input "PEAC"
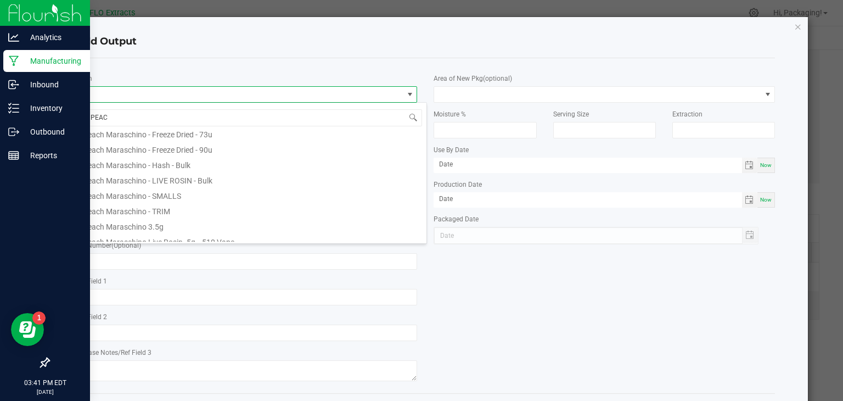
scroll to position [145, 0]
click at [164, 227] on li "Peach Maraschino 3.5g" at bounding box center [251, 224] width 350 height 15
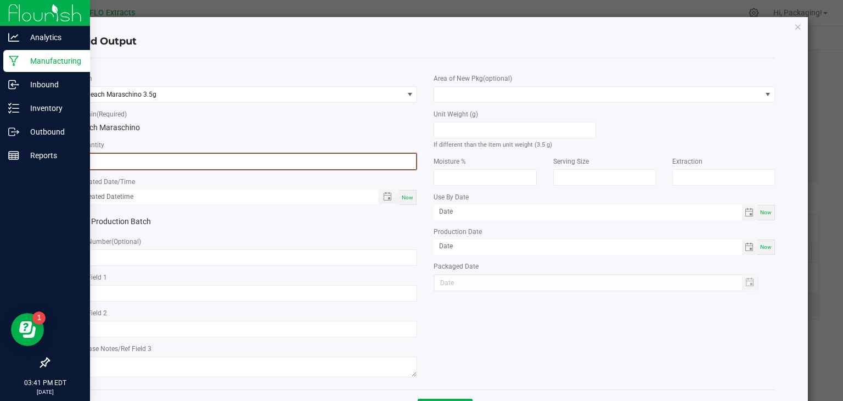
click at [116, 163] on input "0" at bounding box center [246, 161] width 339 height 15
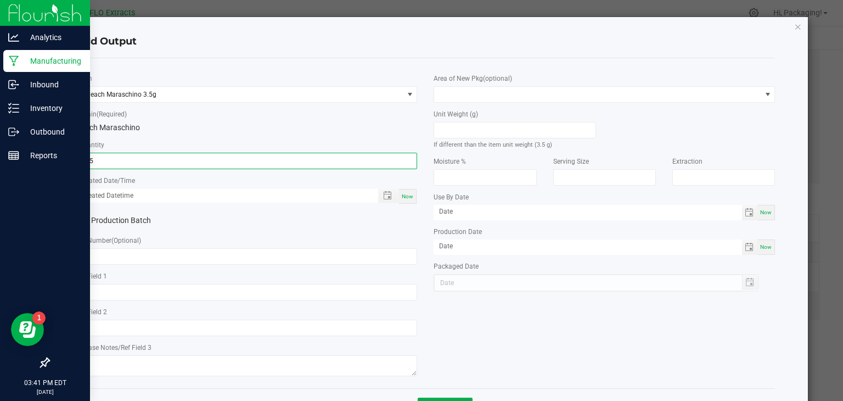
type input "115 ea"
click at [402, 198] on span "Now" at bounding box center [408, 196] width 12 height 6
type input "[DATE] 3:41 PM"
type input "[DATE]"
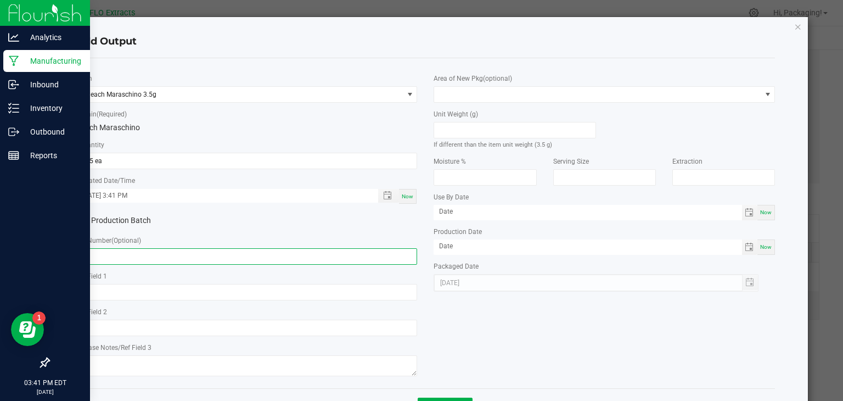
click at [110, 251] on input "text" at bounding box center [247, 256] width 342 height 16
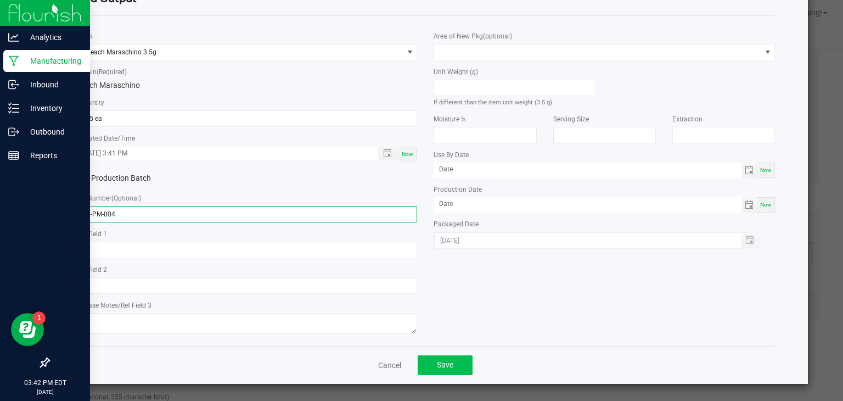
type input "3.5-PM-004"
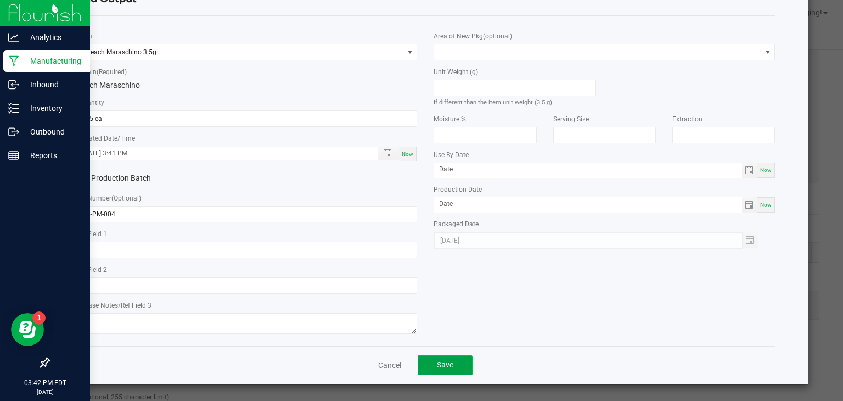
click at [452, 365] on button "Save" at bounding box center [445, 365] width 55 height 20
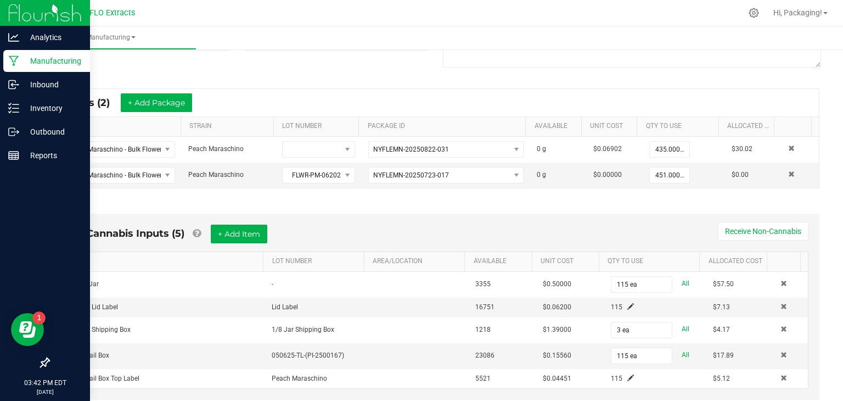
scroll to position [0, 0]
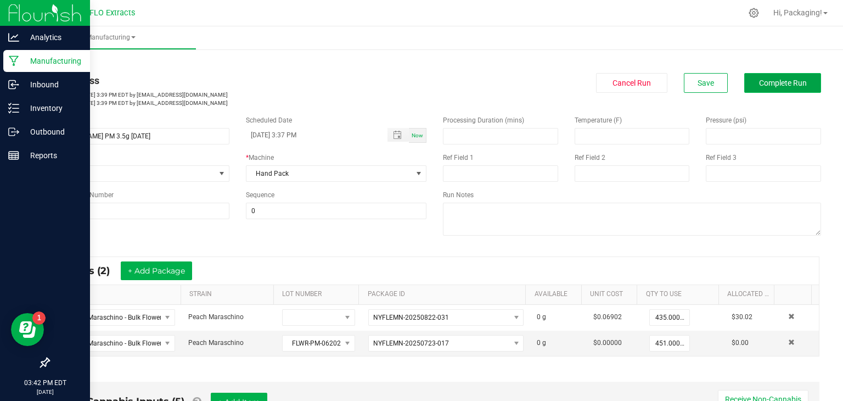
click at [795, 86] on span "Complete Run" at bounding box center [783, 83] width 48 height 9
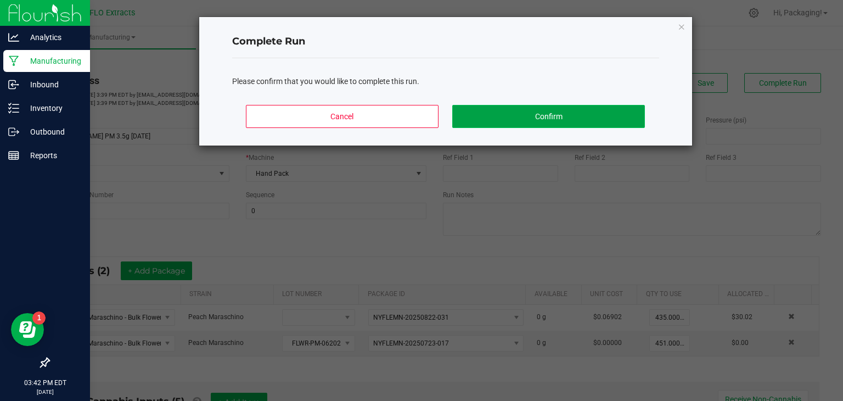
click at [583, 111] on button "Confirm" at bounding box center [548, 116] width 192 height 23
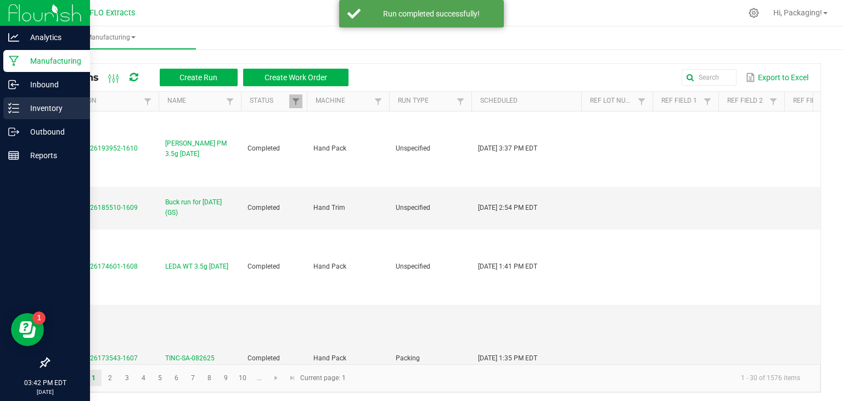
click at [48, 112] on p "Inventory" at bounding box center [52, 108] width 66 height 13
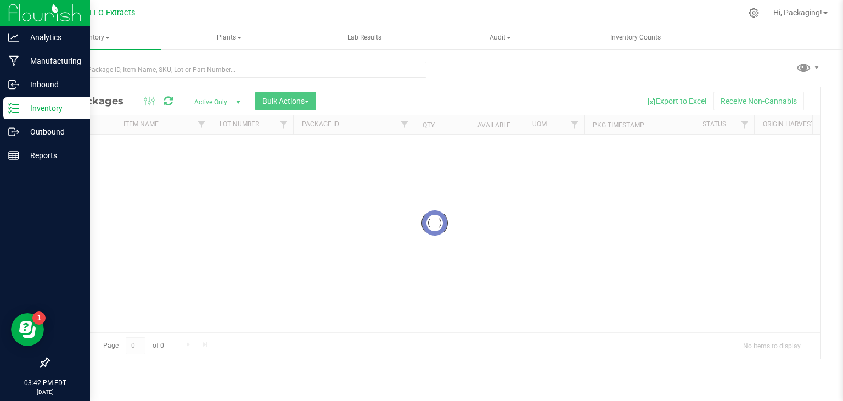
click at [48, 112] on p "Inventory" at bounding box center [52, 108] width 66 height 13
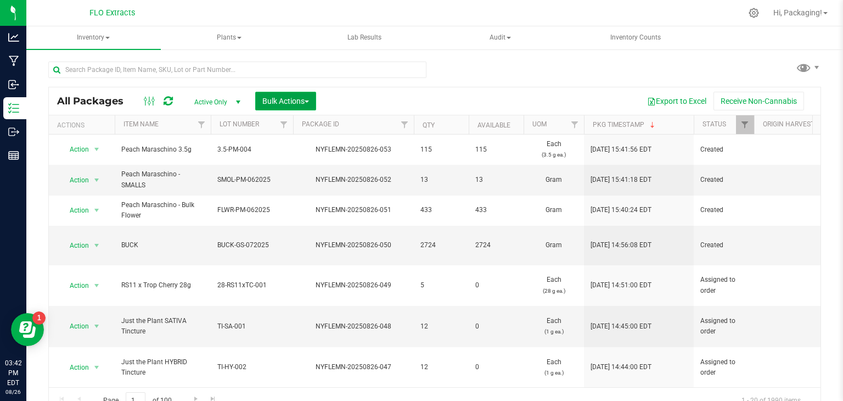
click at [280, 100] on span "Bulk Actions" at bounding box center [285, 101] width 47 height 9
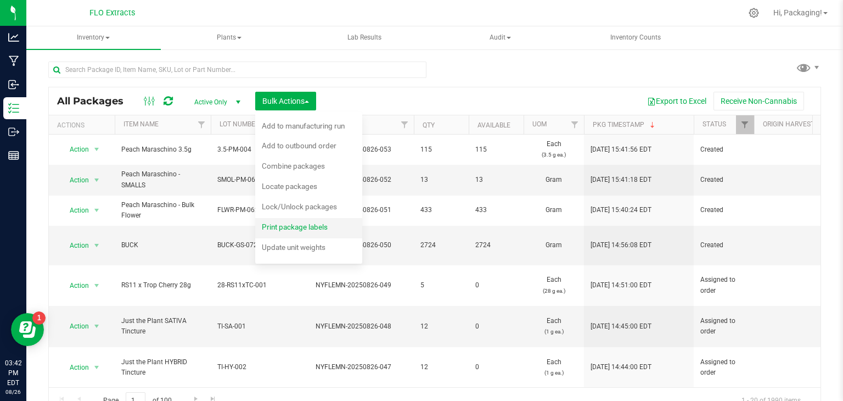
click at [288, 224] on span "Print package labels" at bounding box center [295, 226] width 66 height 9
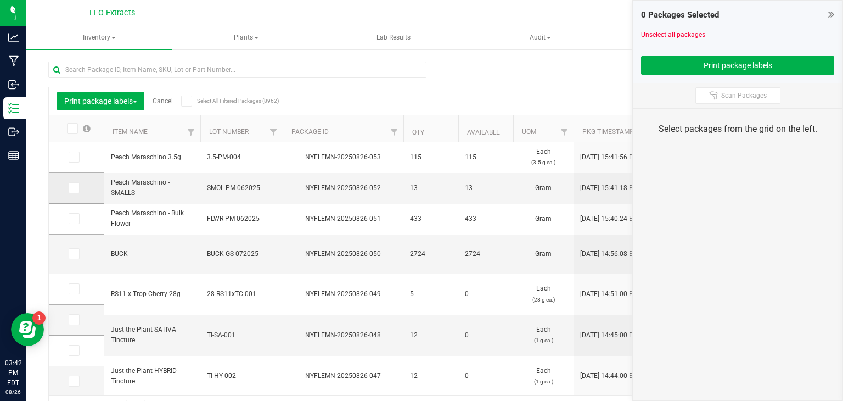
click at [77, 183] on span at bounding box center [74, 187] width 11 height 11
click at [0, 0] on input "checkbox" at bounding box center [0, 0] width 0 height 0
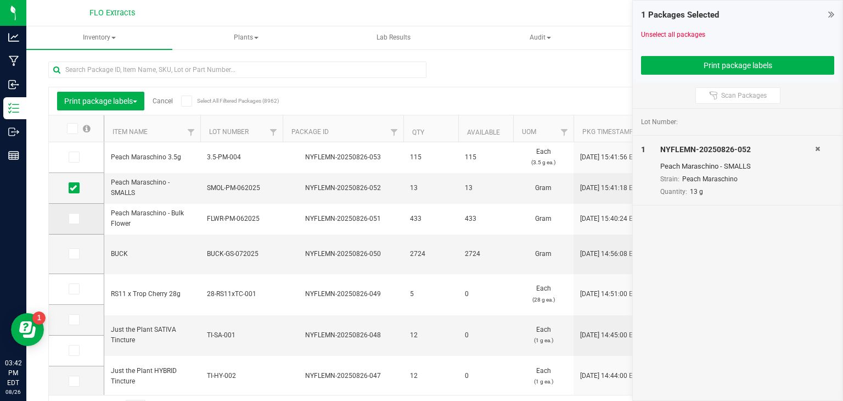
click at [71, 219] on icon at bounding box center [73, 219] width 7 height 0
click at [0, 0] on input "checkbox" at bounding box center [0, 0] width 0 height 0
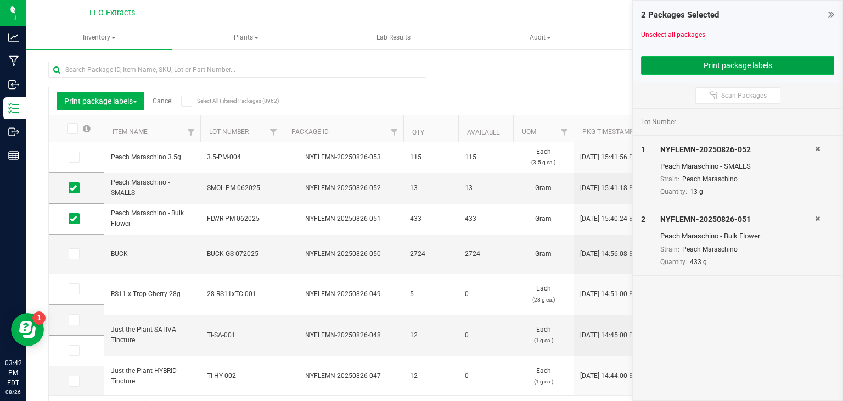
click at [720, 66] on button "Print package labels" at bounding box center [737, 65] width 193 height 19
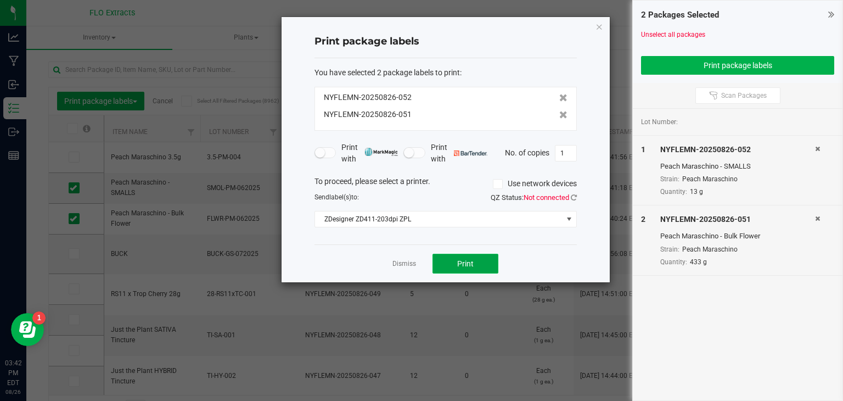
click at [481, 265] on button "Print" at bounding box center [466, 264] width 66 height 20
click at [597, 29] on icon "button" at bounding box center [600, 26] width 8 height 13
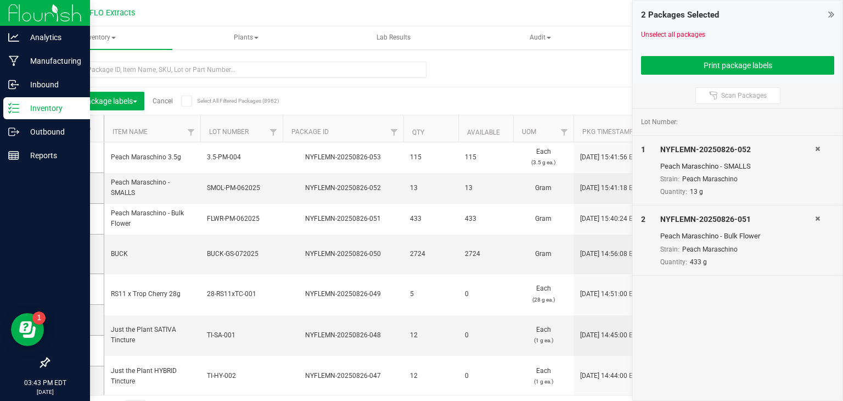
click at [44, 118] on div "Inventory" at bounding box center [46, 108] width 87 height 22
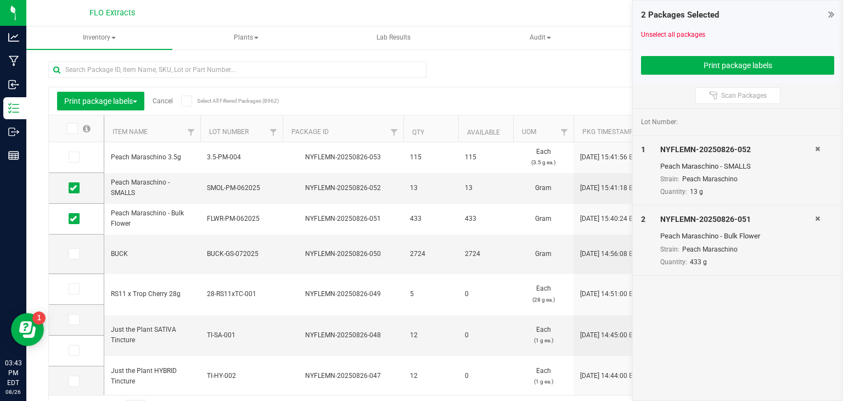
click at [833, 14] on icon at bounding box center [832, 14] width 6 height 11
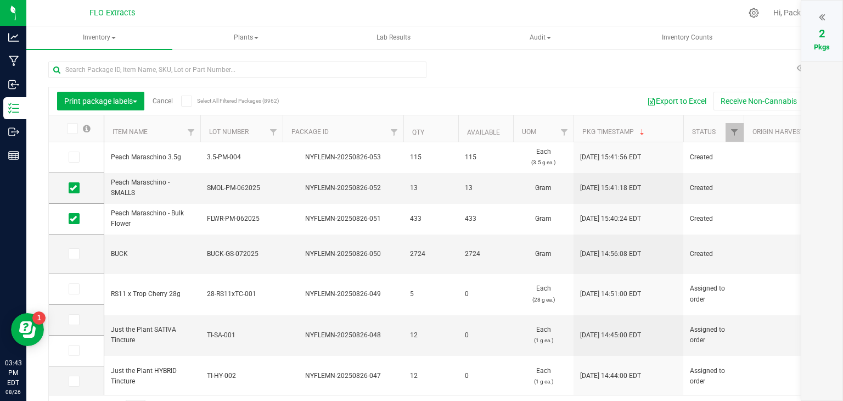
click at [157, 102] on link "Cancel" at bounding box center [163, 101] width 20 height 8
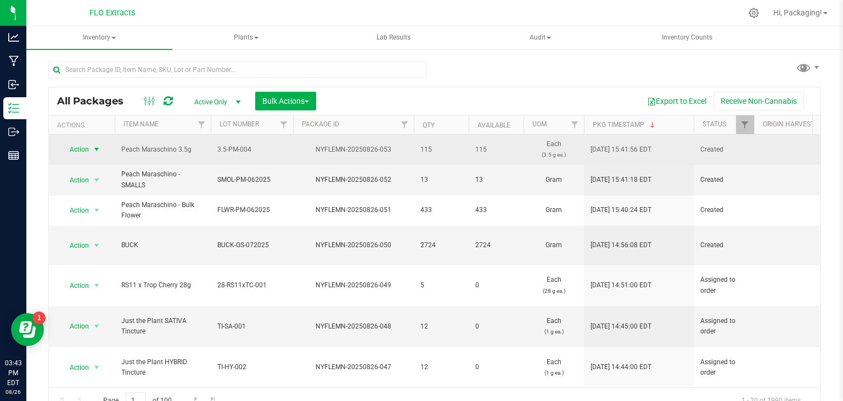
click at [96, 151] on span "select" at bounding box center [96, 149] width 9 height 9
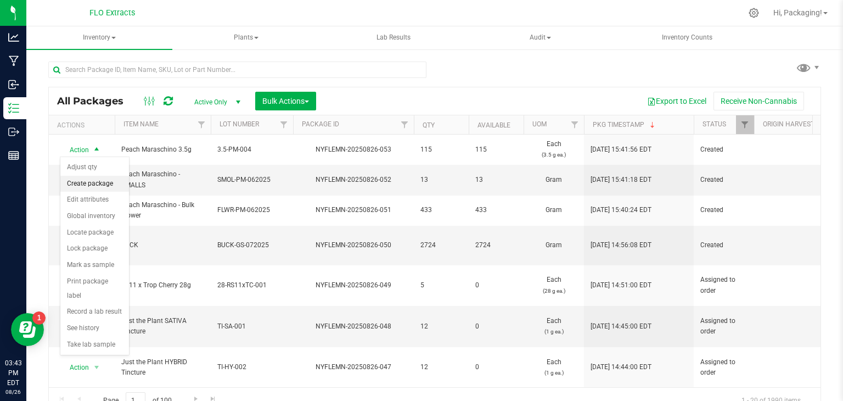
click at [93, 188] on li "Create package" at bounding box center [94, 184] width 69 height 16
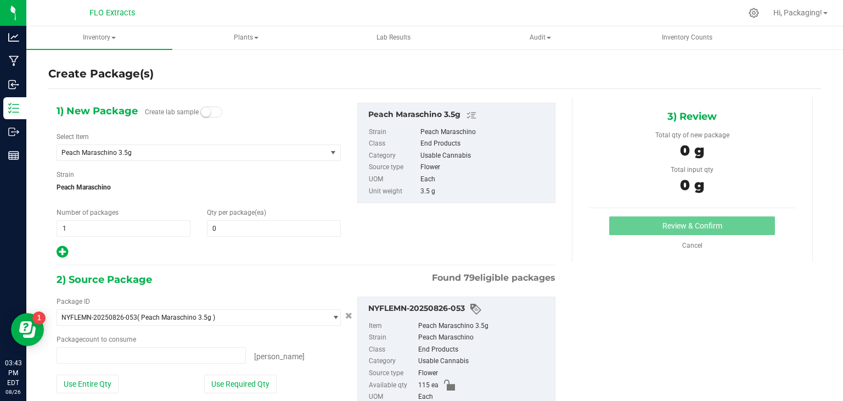
type input "0 ea"
click at [258, 229] on span at bounding box center [274, 228] width 134 height 16
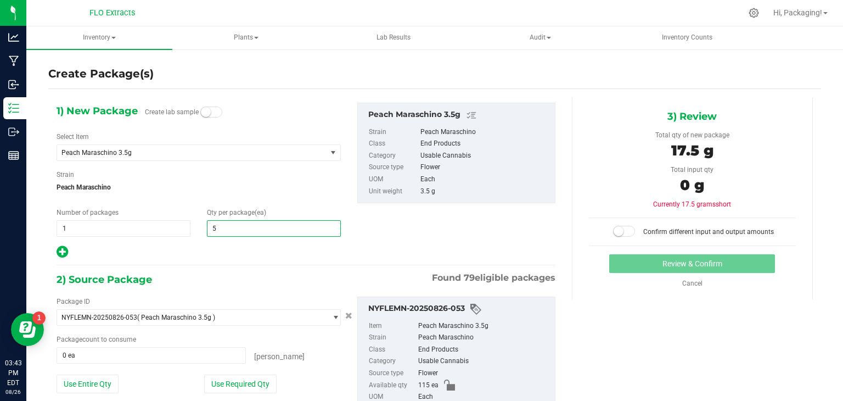
type input "50"
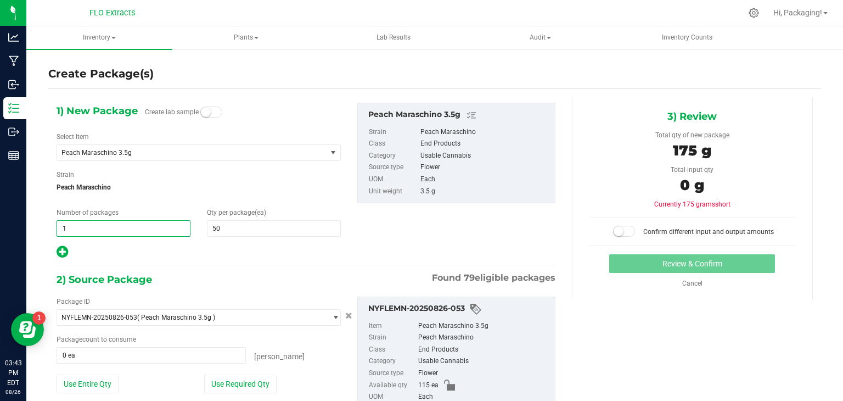
click at [77, 227] on span "1 1" at bounding box center [124, 228] width 134 height 16
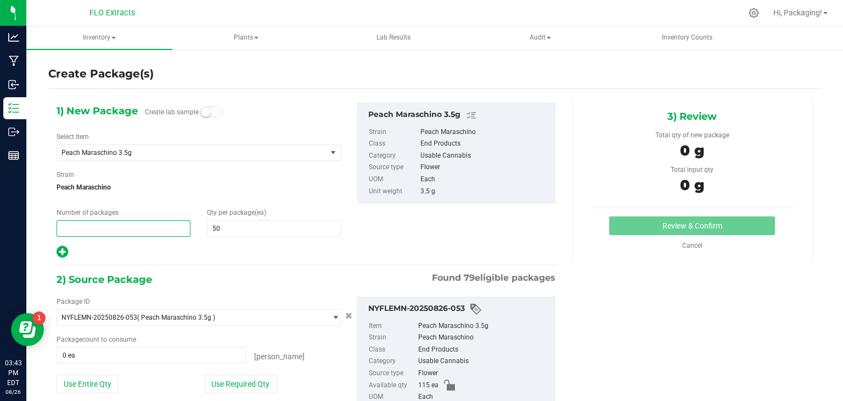
type input "2"
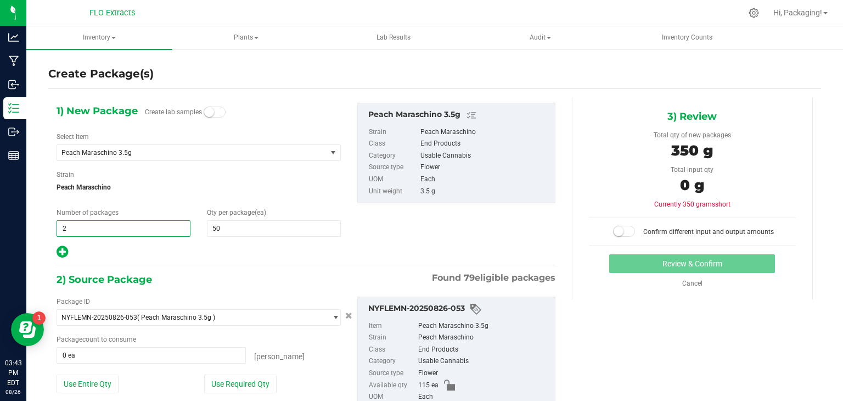
type input "2"
click at [228, 252] on div at bounding box center [199, 252] width 284 height 14
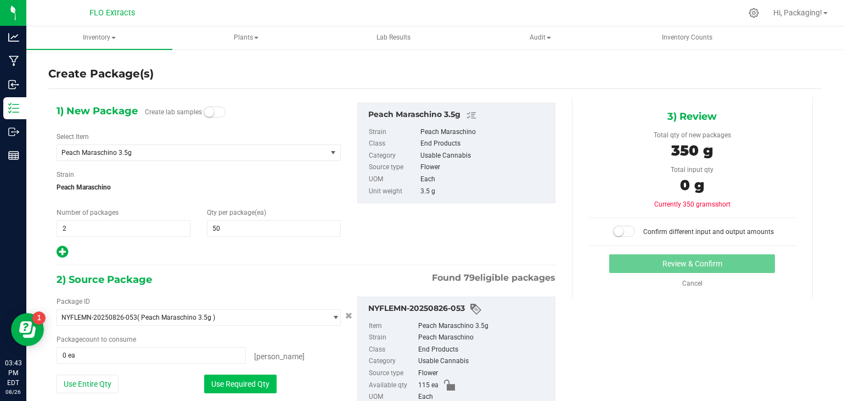
click at [246, 378] on button "Use Required Qty" at bounding box center [240, 384] width 72 height 19
type input "100 ea"
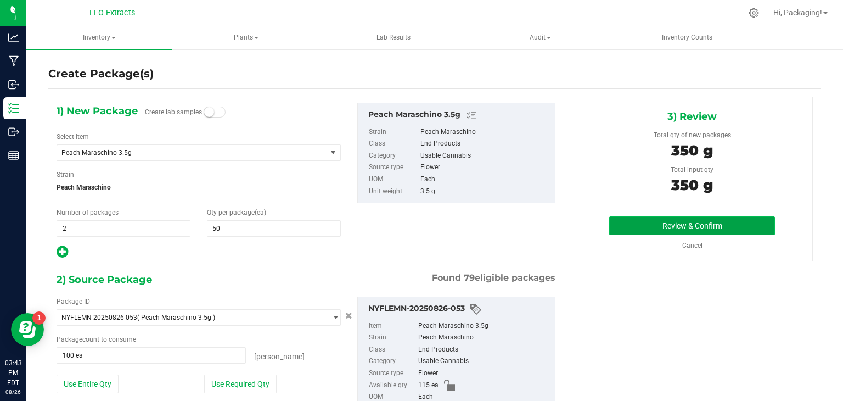
click at [639, 227] on button "Review & Confirm" at bounding box center [693, 225] width 166 height 19
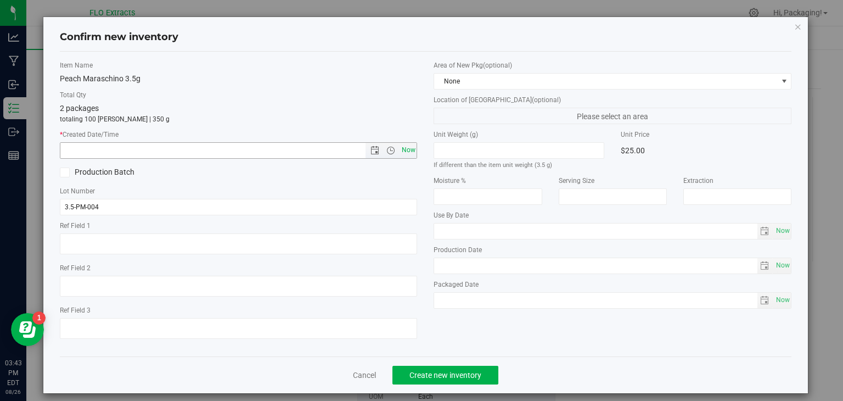
click at [404, 143] on span "Now" at bounding box center [408, 150] width 19 height 16
type input "[DATE] 3:43 PM"
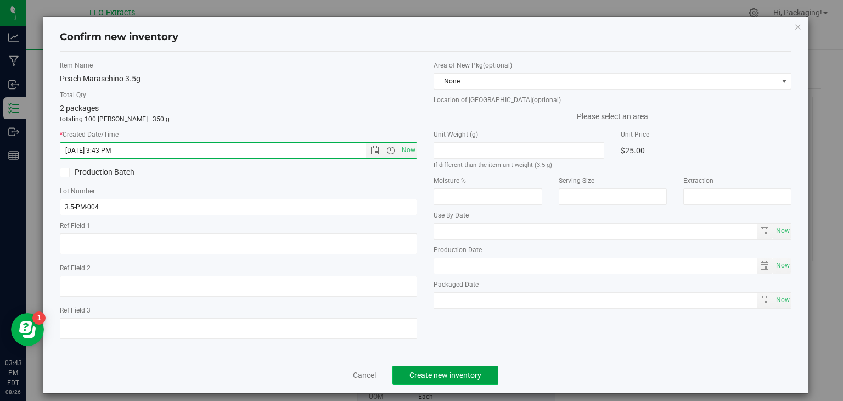
click at [420, 373] on span "Create new inventory" at bounding box center [446, 375] width 72 height 9
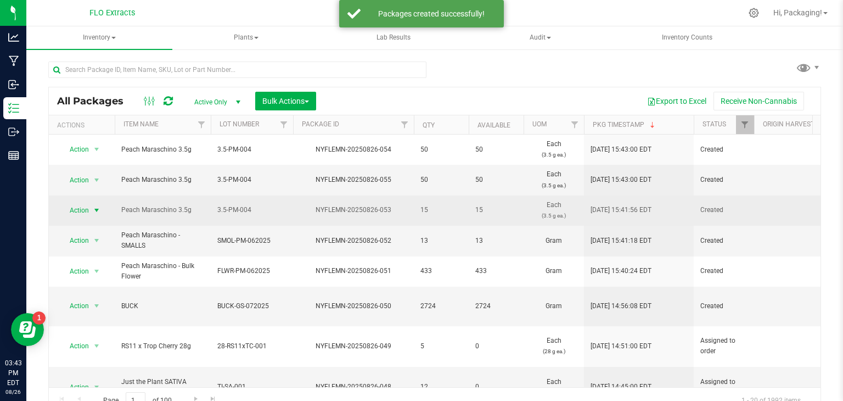
click at [93, 212] on span "select" at bounding box center [96, 210] width 9 height 9
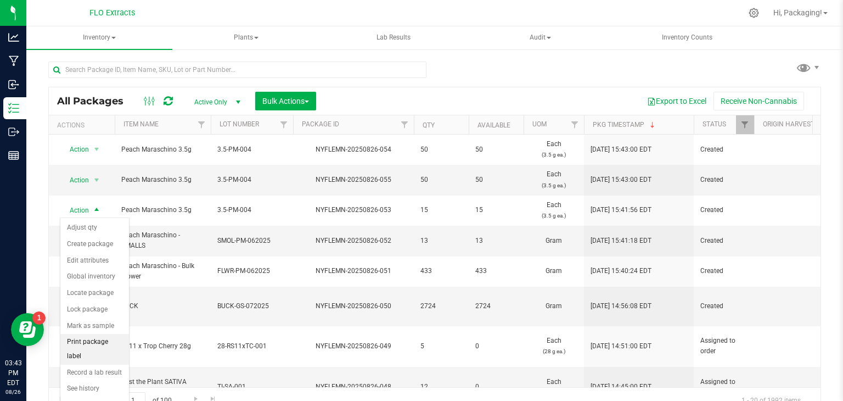
click at [94, 339] on li "Print package label" at bounding box center [94, 349] width 69 height 30
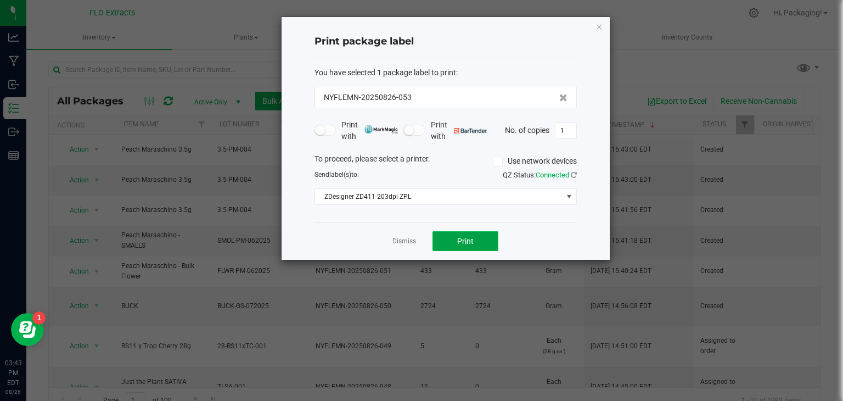
click at [448, 243] on button "Print" at bounding box center [466, 241] width 66 height 20
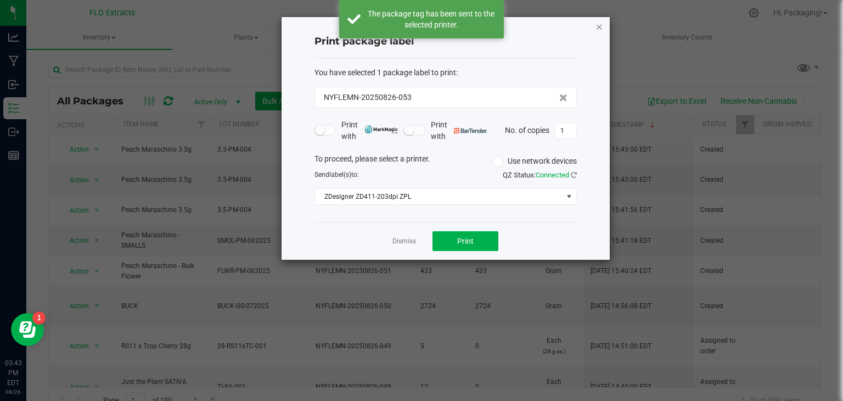
click at [598, 27] on icon "button" at bounding box center [600, 26] width 8 height 13
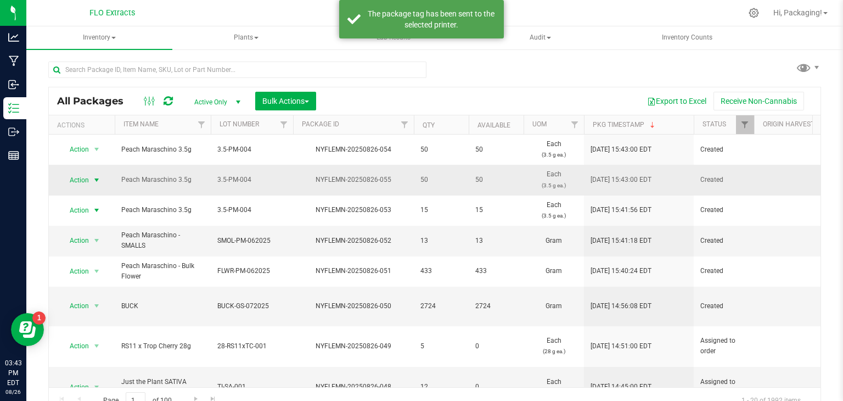
click at [97, 181] on span "select" at bounding box center [96, 180] width 9 height 9
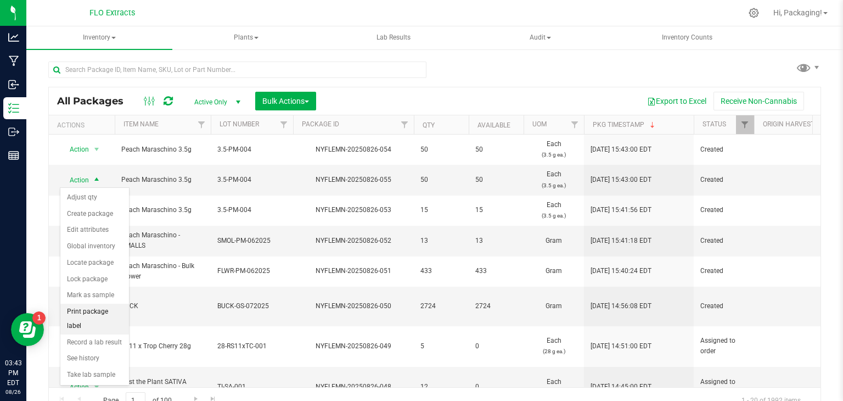
click at [86, 309] on li "Print package label" at bounding box center [94, 319] width 69 height 30
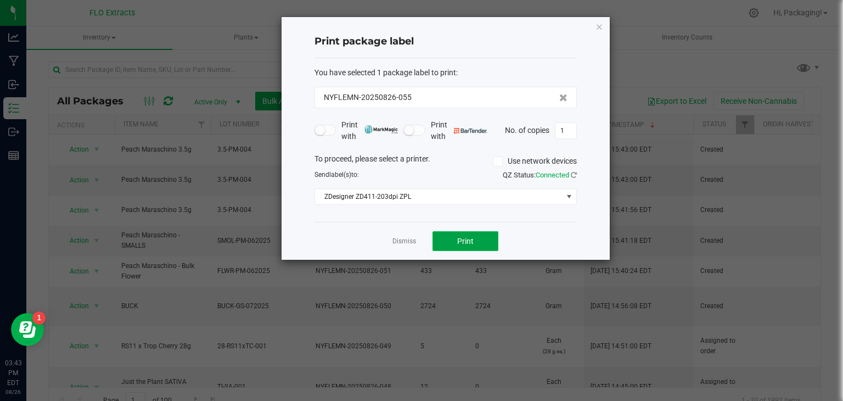
click at [465, 232] on button "Print" at bounding box center [466, 241] width 66 height 20
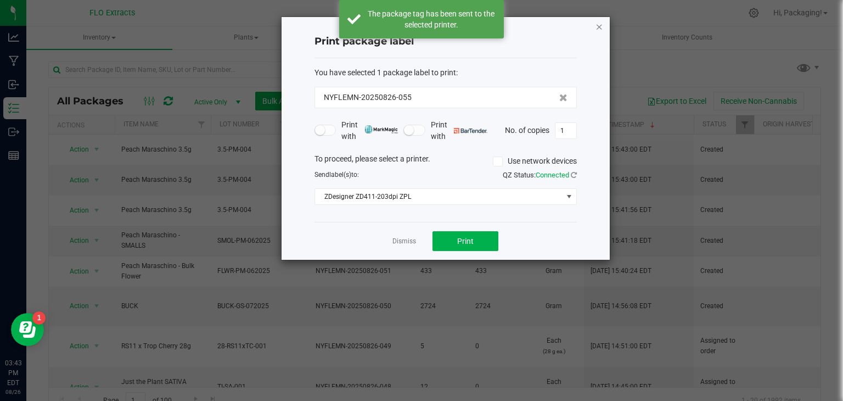
click at [597, 29] on icon "button" at bounding box center [600, 26] width 8 height 13
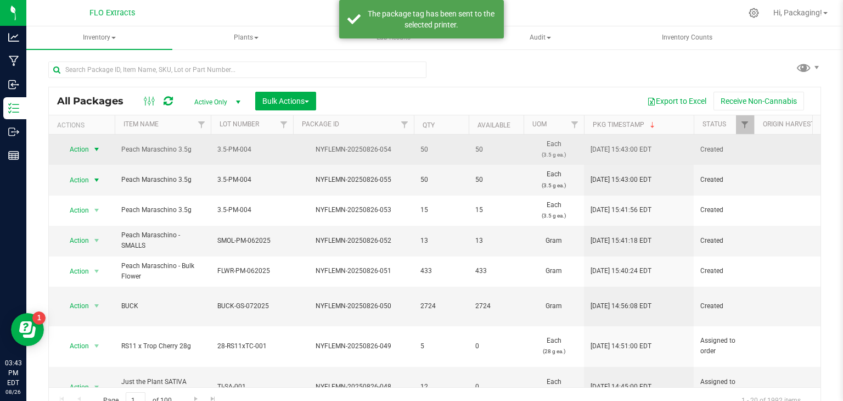
click at [101, 150] on span "select" at bounding box center [97, 149] width 14 height 15
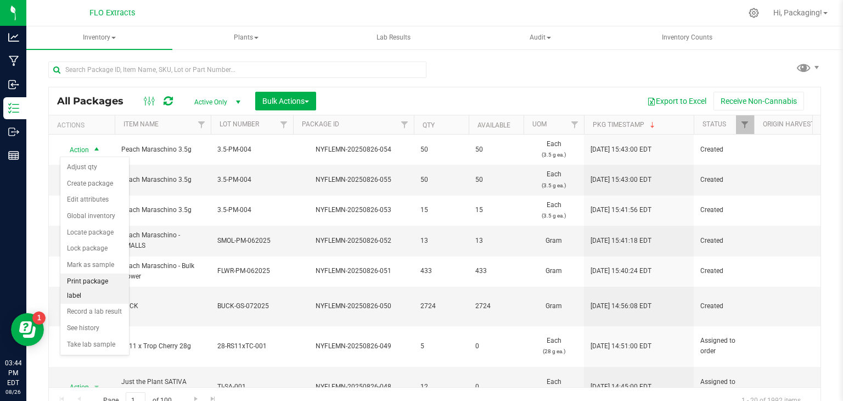
click at [94, 279] on li "Print package label" at bounding box center [94, 288] width 69 height 30
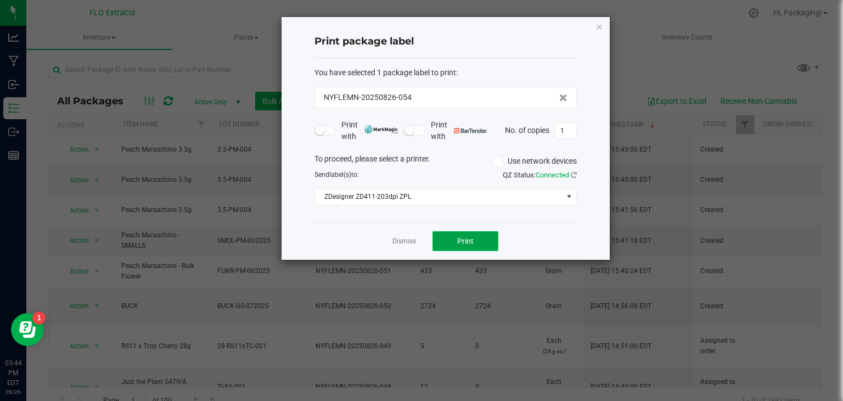
click at [474, 237] on button "Print" at bounding box center [466, 241] width 66 height 20
